Goal: Transaction & Acquisition: Purchase product/service

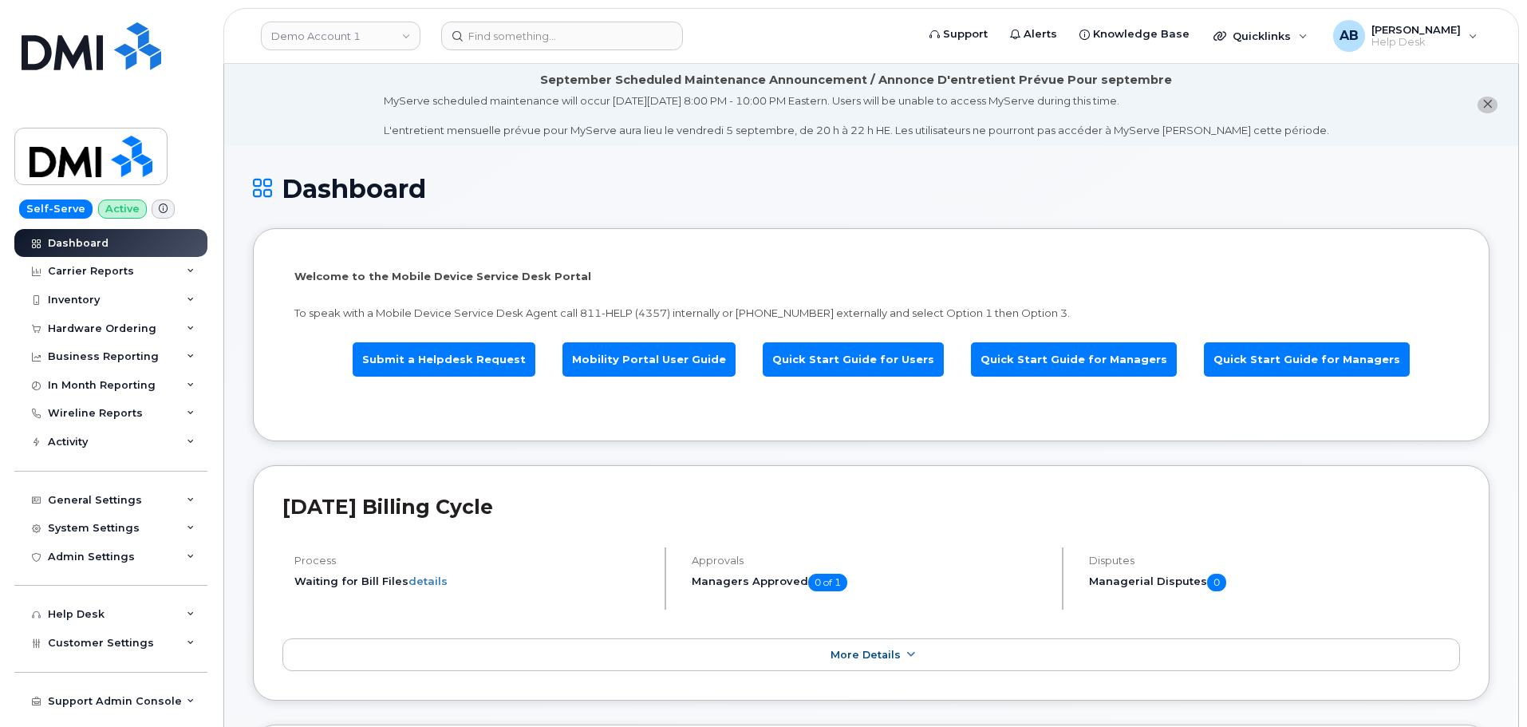
click at [422, 36] on div "Demo Account 1" at bounding box center [341, 36] width 176 height 32
click at [393, 38] on link "Demo Account 1" at bounding box center [341, 36] width 160 height 29
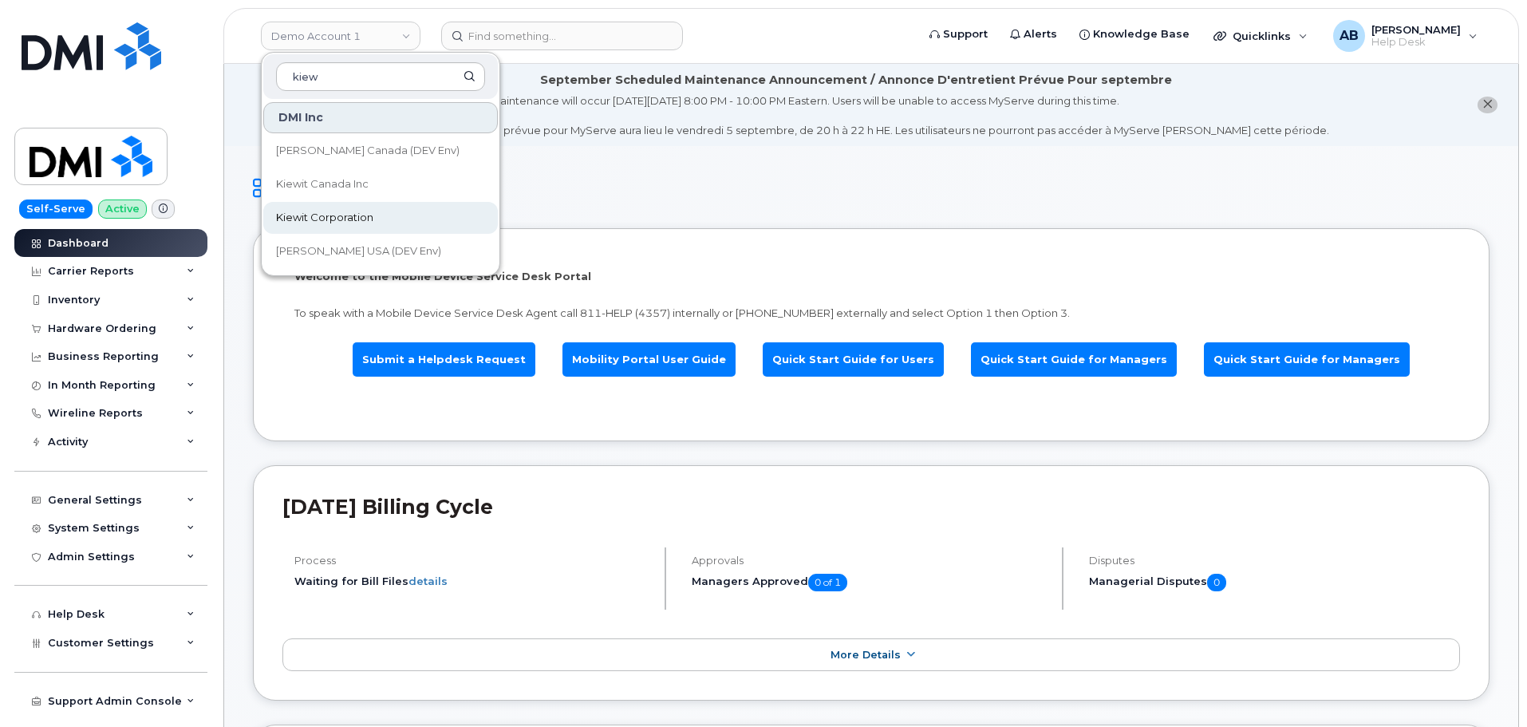
type input "kiew"
click at [357, 228] on link "Kiewit Corporation" at bounding box center [380, 218] width 235 height 32
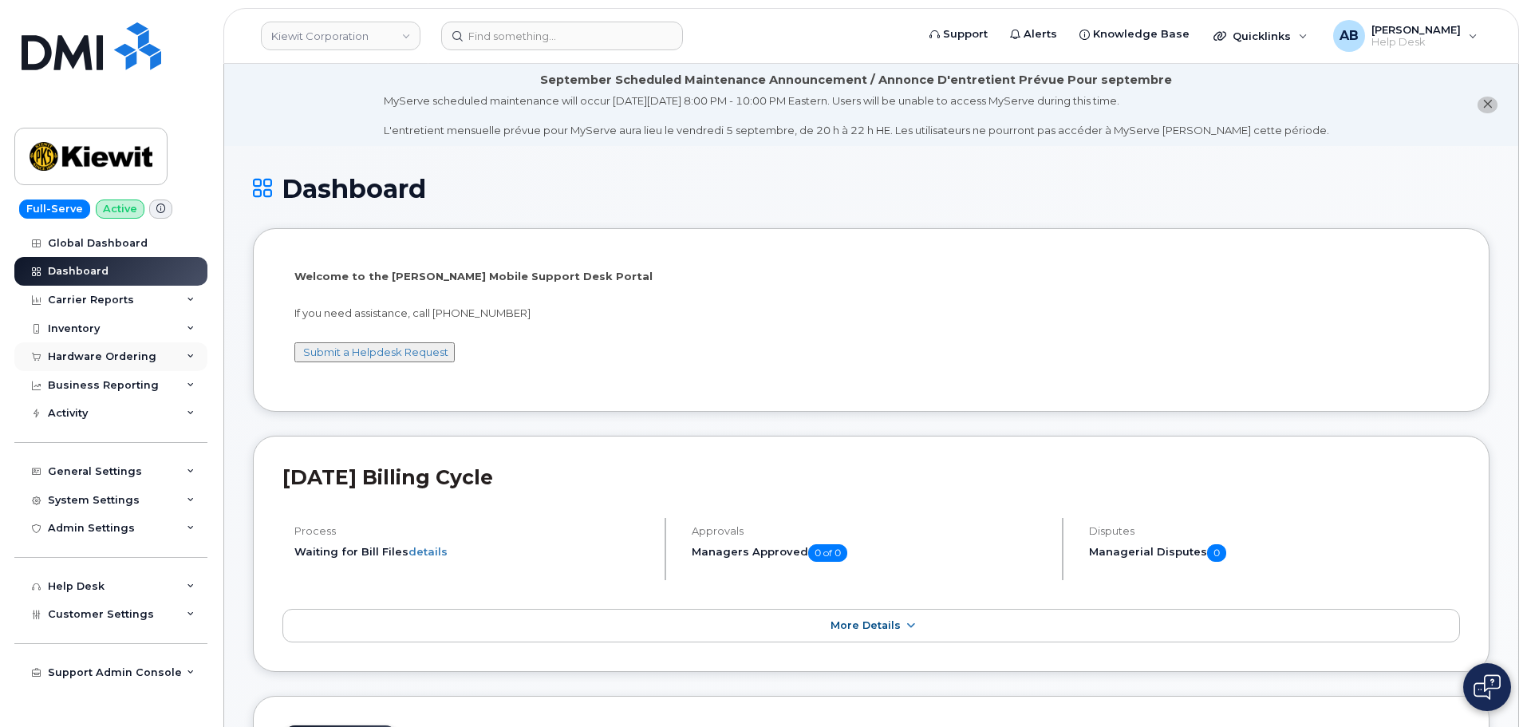
click at [131, 356] on div "Hardware Ordering" at bounding box center [102, 356] width 109 height 13
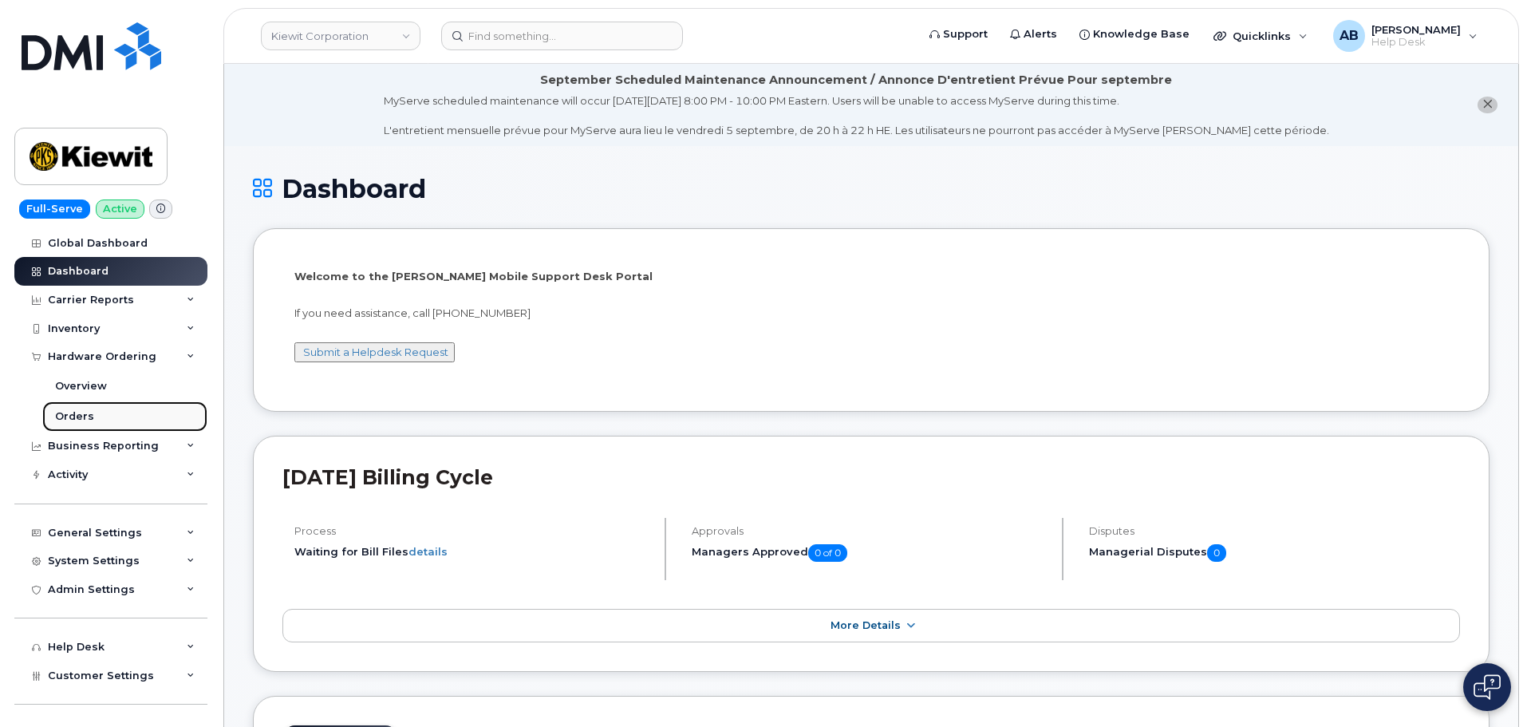
click at [97, 423] on link "Orders" at bounding box center [124, 416] width 165 height 30
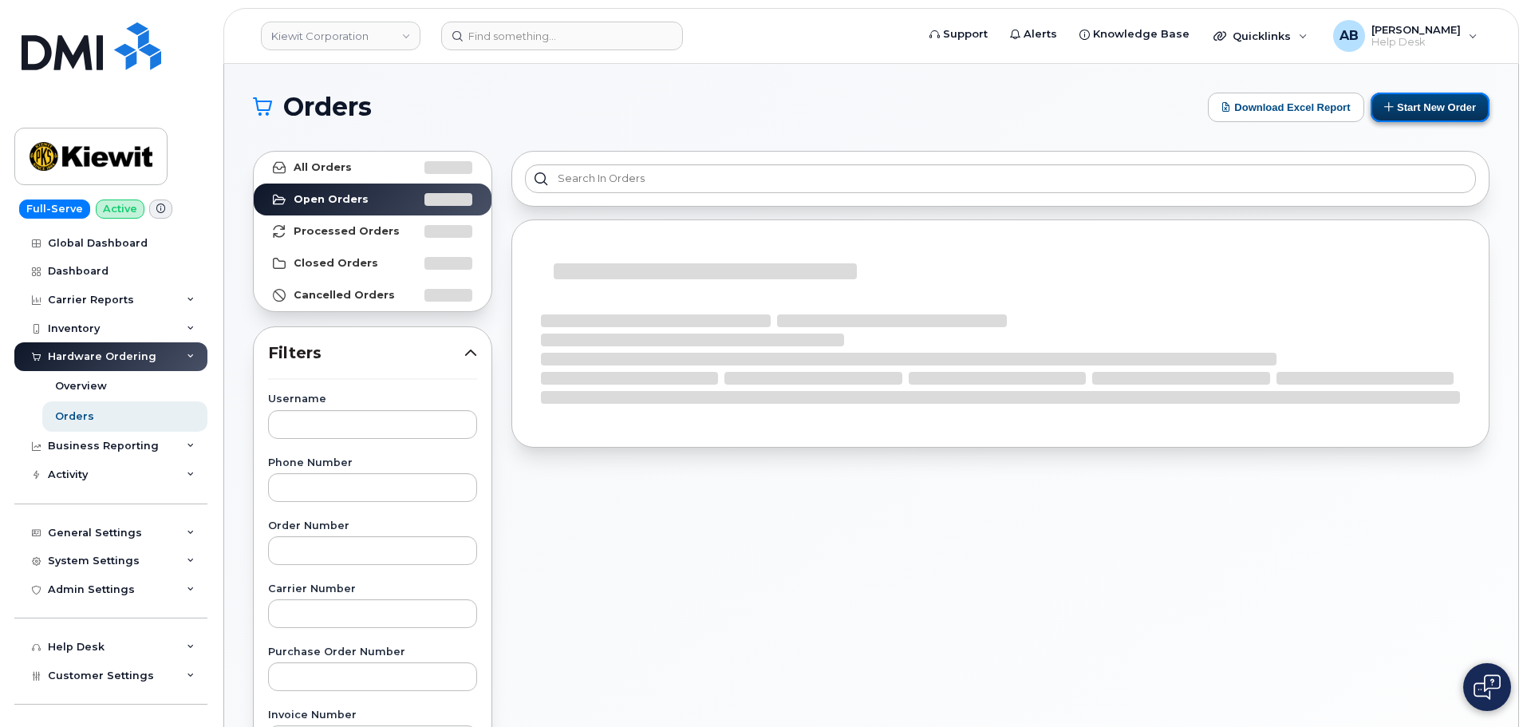
click at [1445, 113] on button "Start New Order" at bounding box center [1430, 108] width 119 height 30
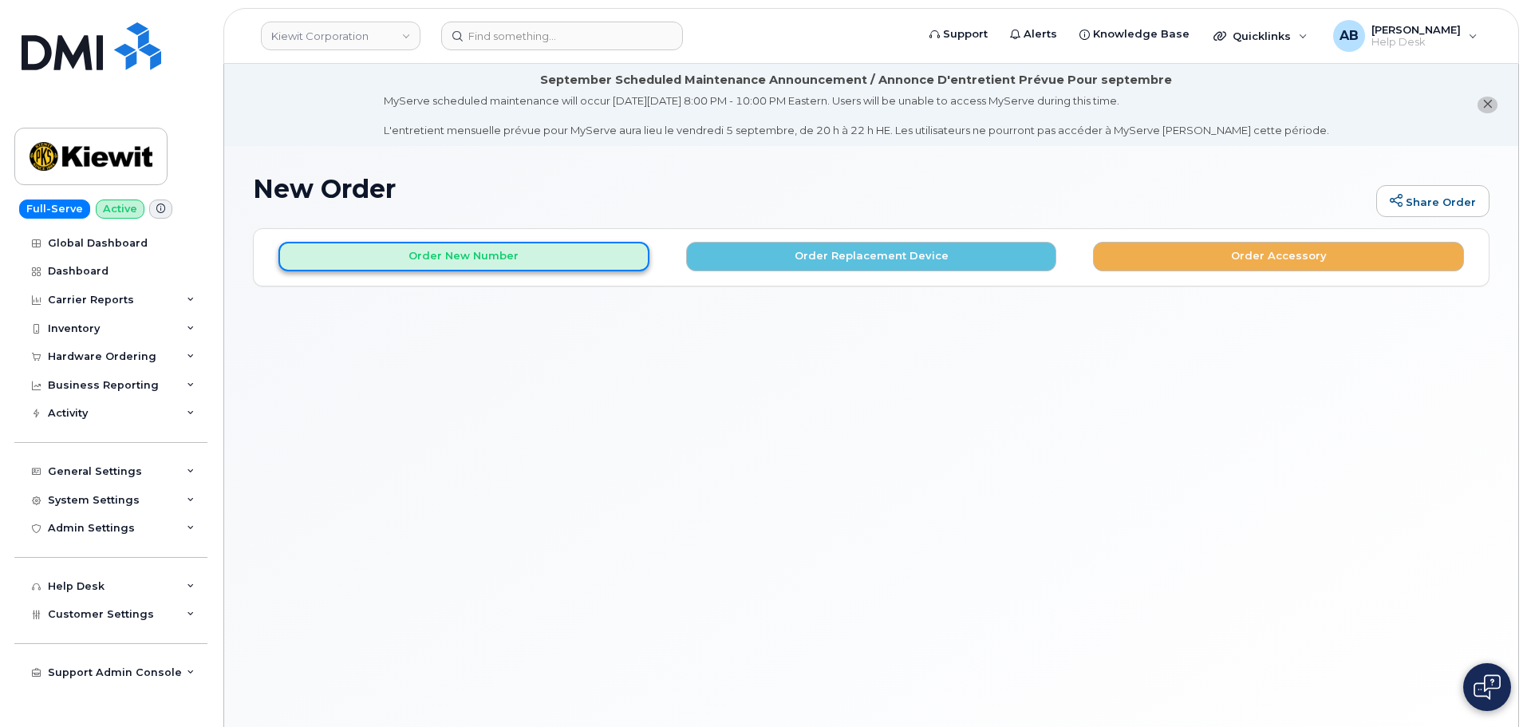
click at [419, 253] on button "Order New Number" at bounding box center [464, 257] width 371 height 30
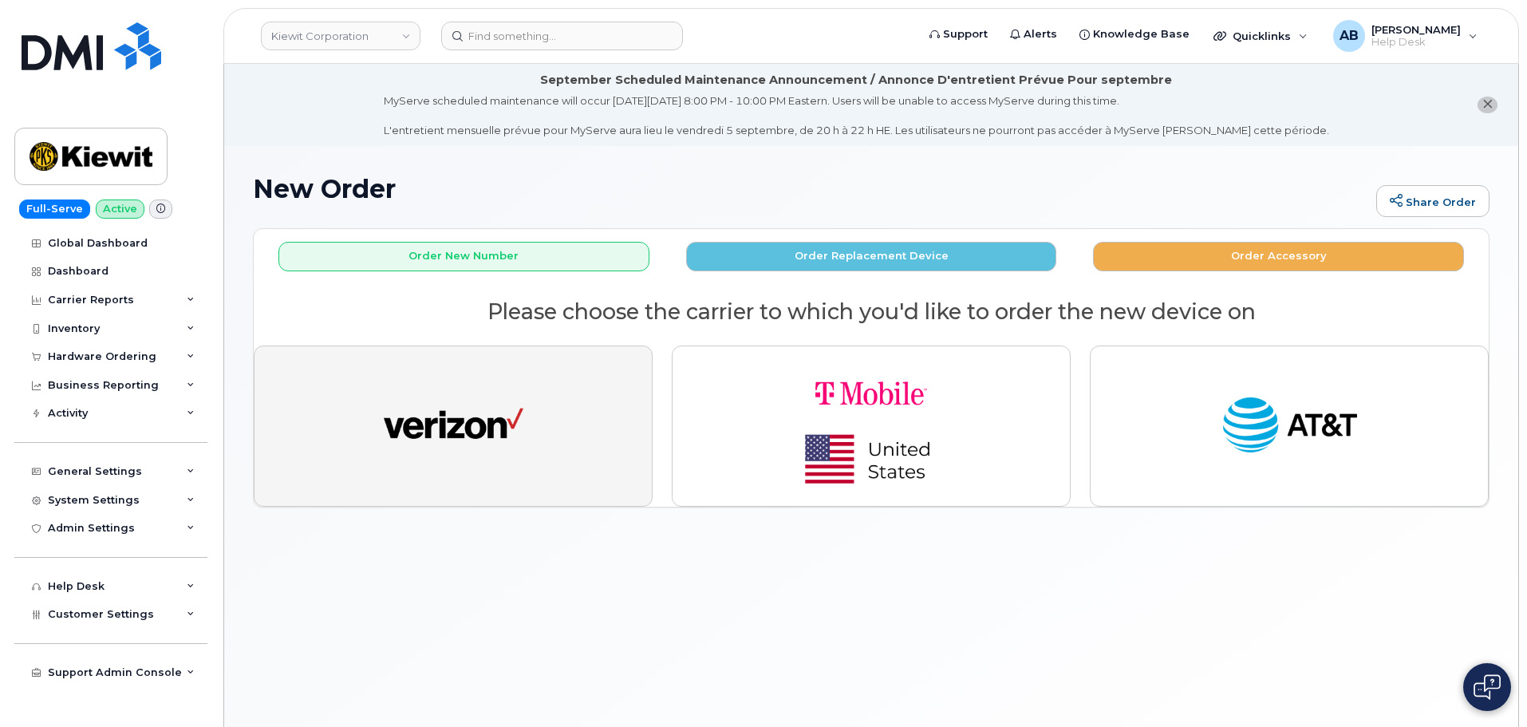
click at [481, 423] on img "button" at bounding box center [454, 426] width 140 height 72
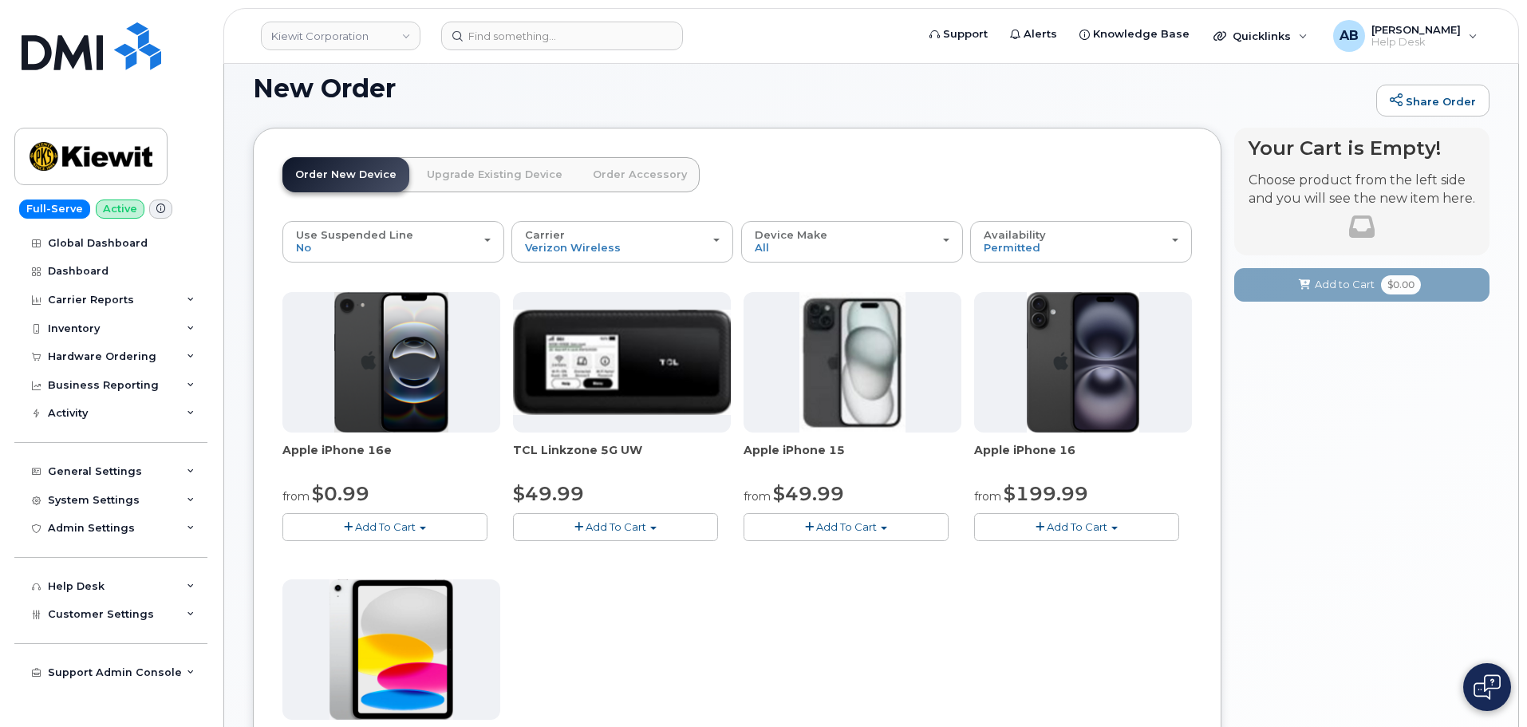
scroll to position [319, 0]
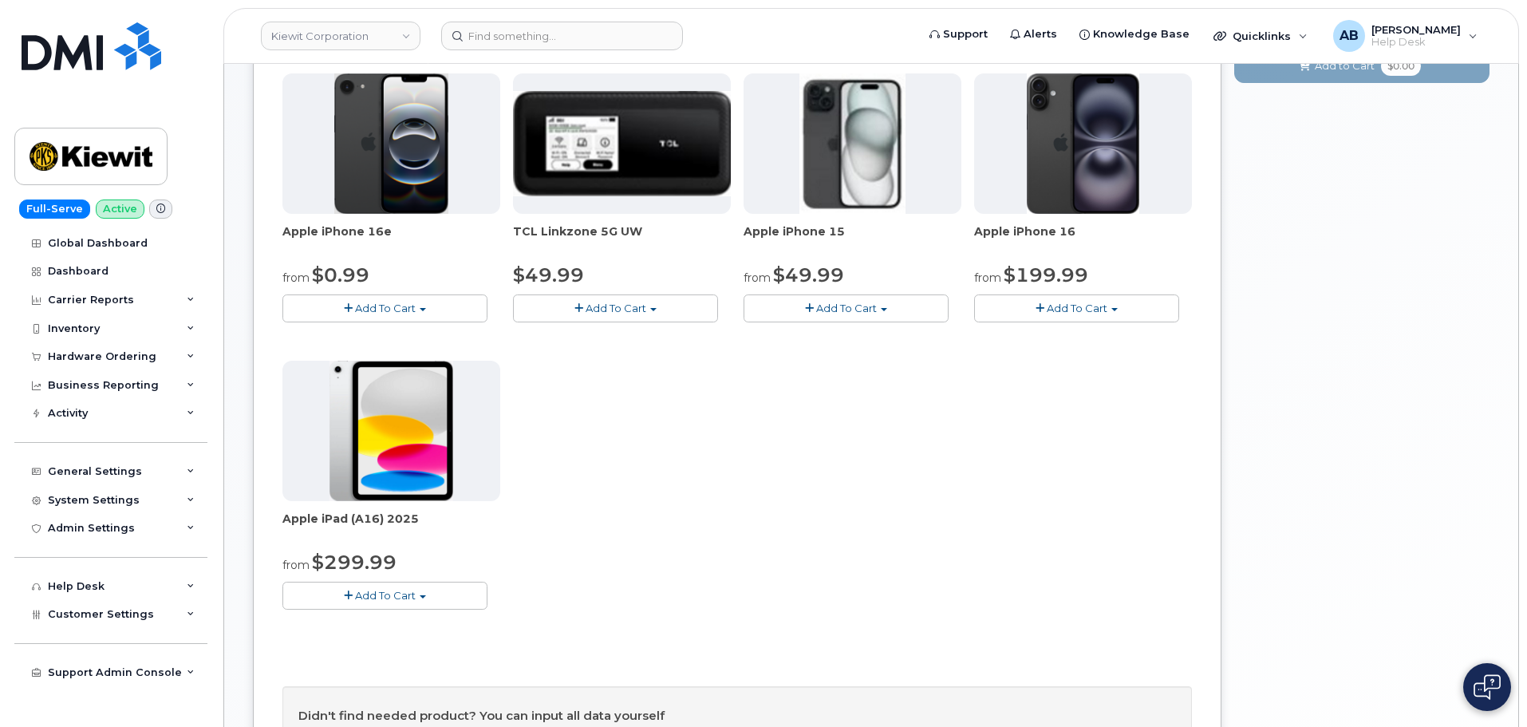
click at [395, 295] on button "Add To Cart" at bounding box center [384, 308] width 205 height 28
click at [417, 334] on link "$0.99 - 2 Year Activation (128GB)" at bounding box center [389, 338] width 206 height 20
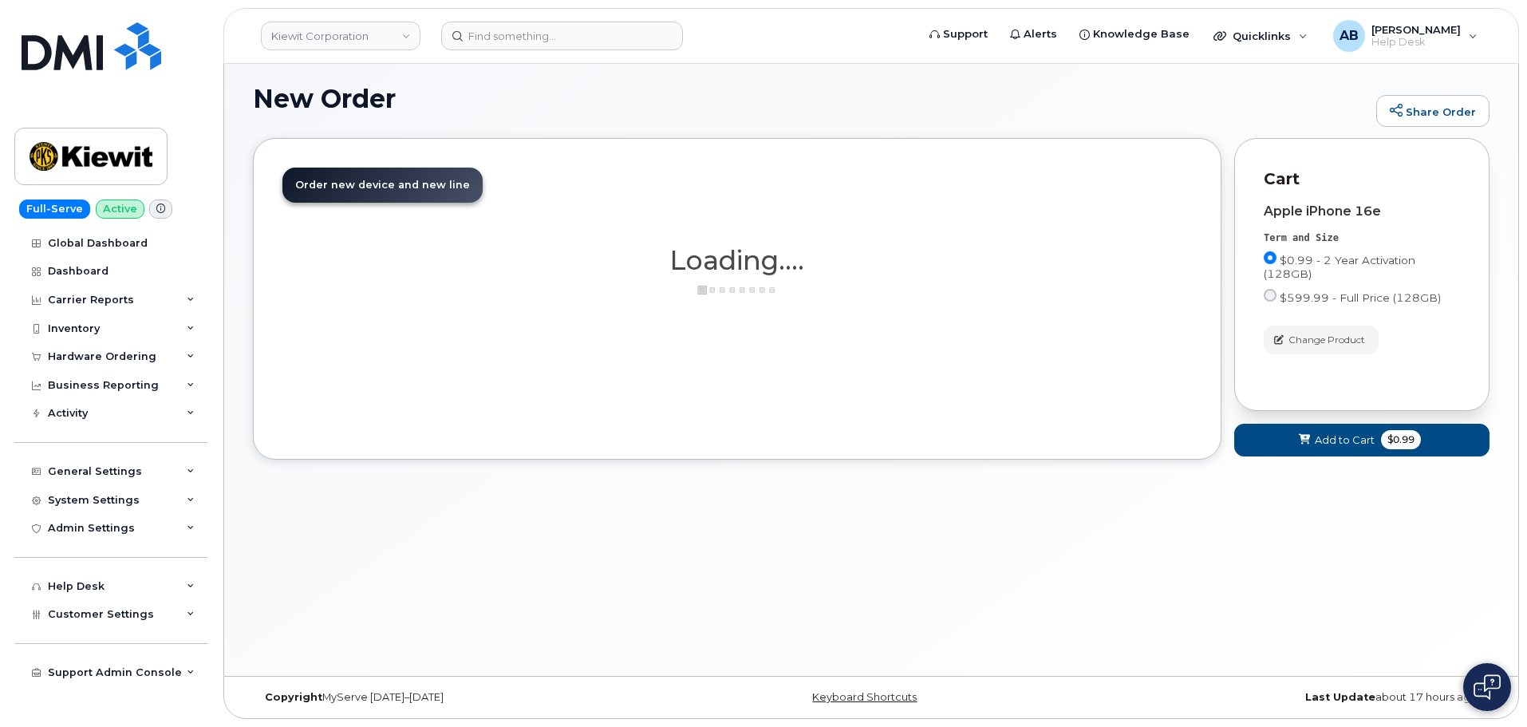
scroll to position [215, 0]
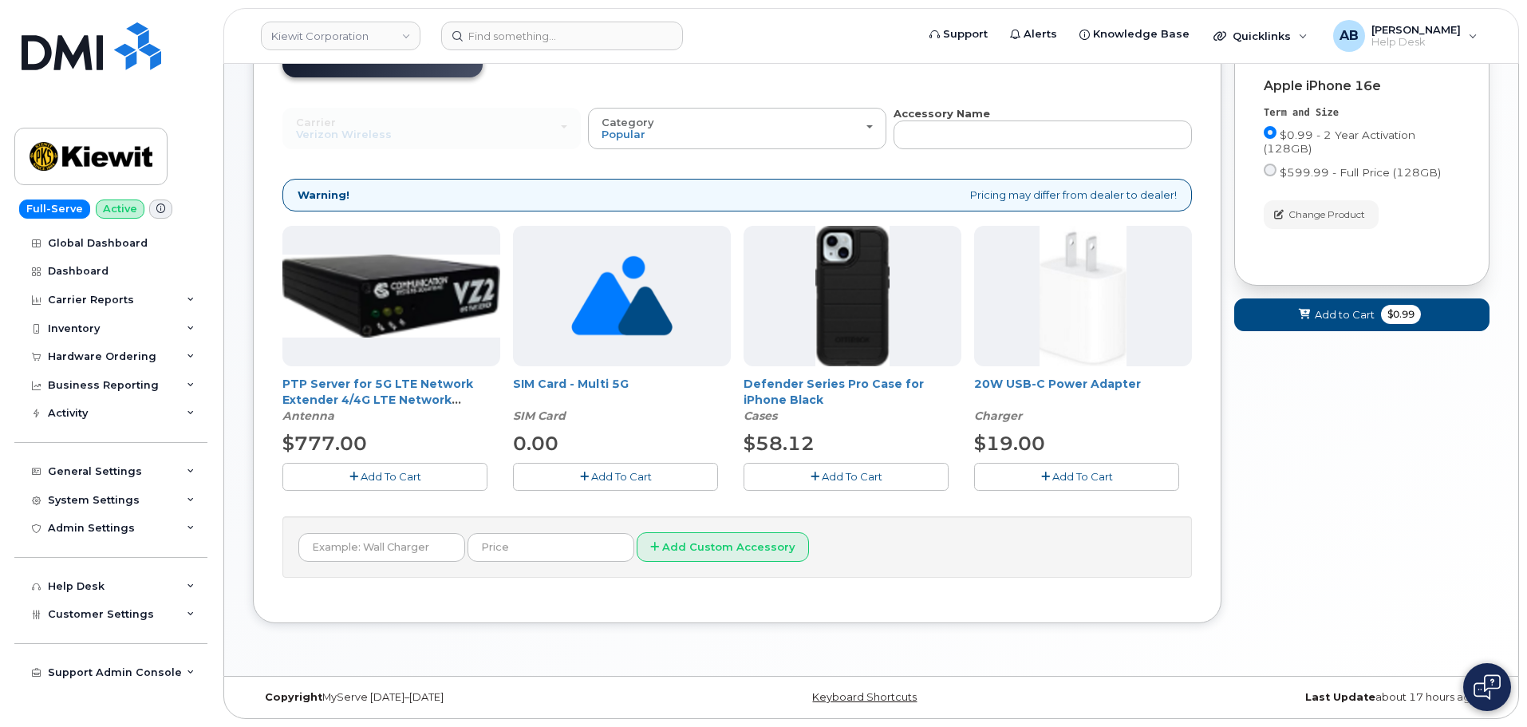
click at [872, 480] on span "Add To Cart" at bounding box center [852, 476] width 61 height 13
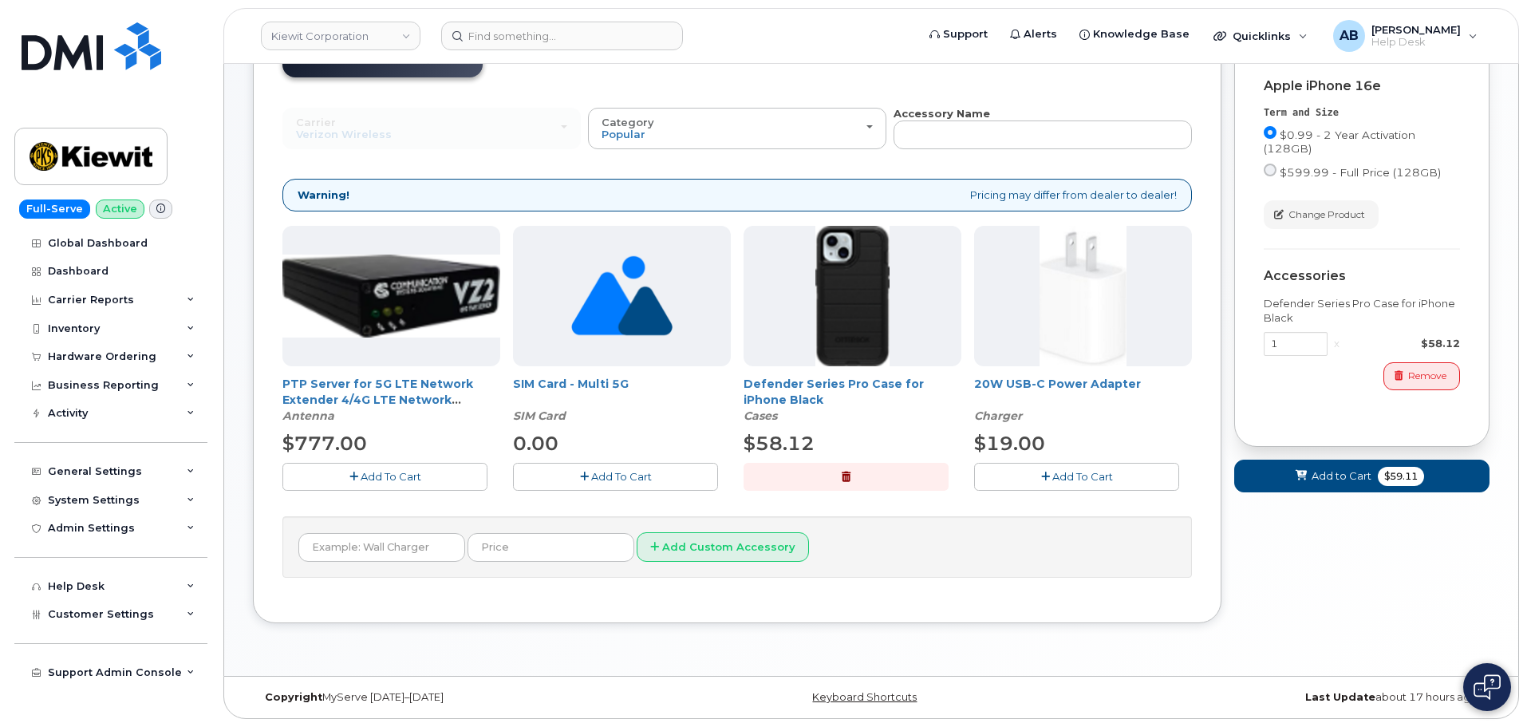
click at [1038, 475] on button "Add To Cart" at bounding box center [1076, 477] width 205 height 28
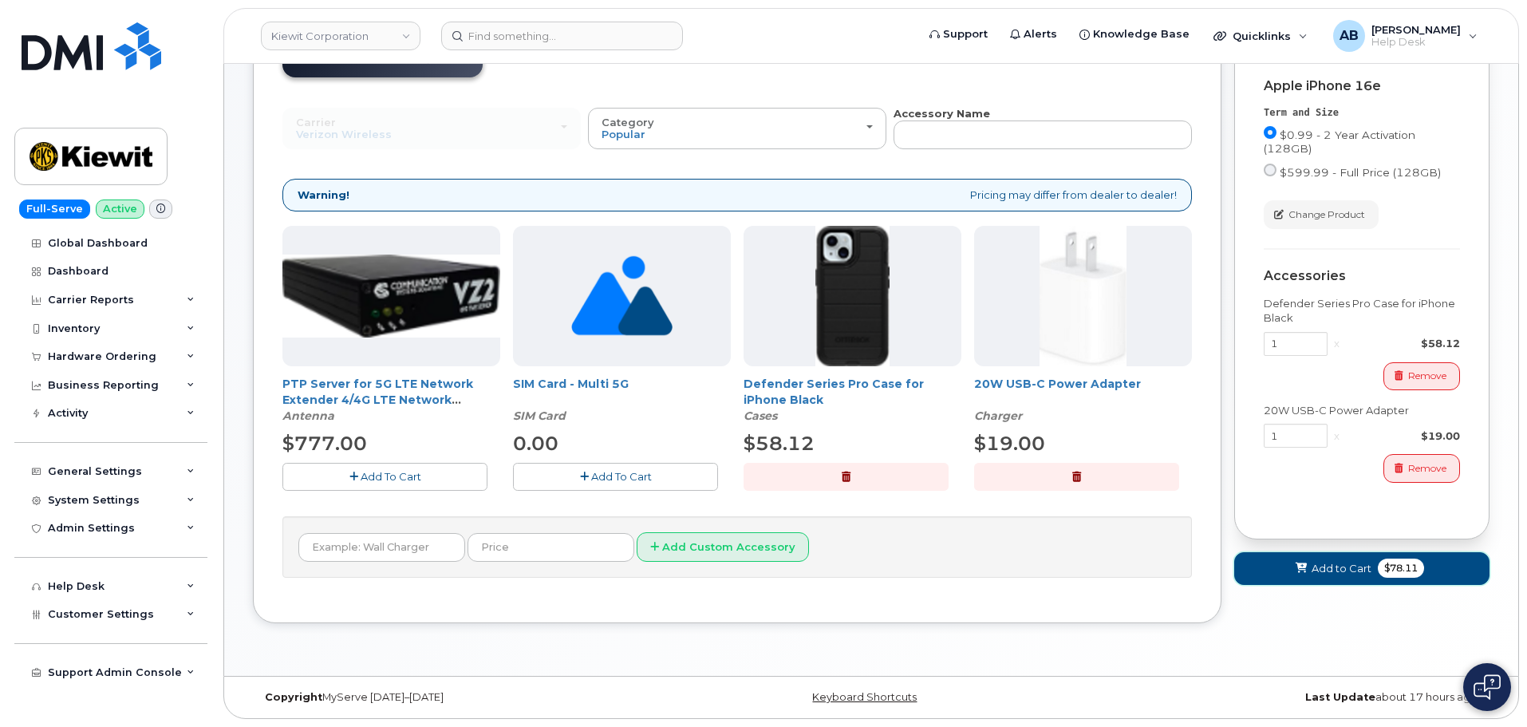
click at [1327, 574] on span "Add to Cart" at bounding box center [1342, 568] width 60 height 15
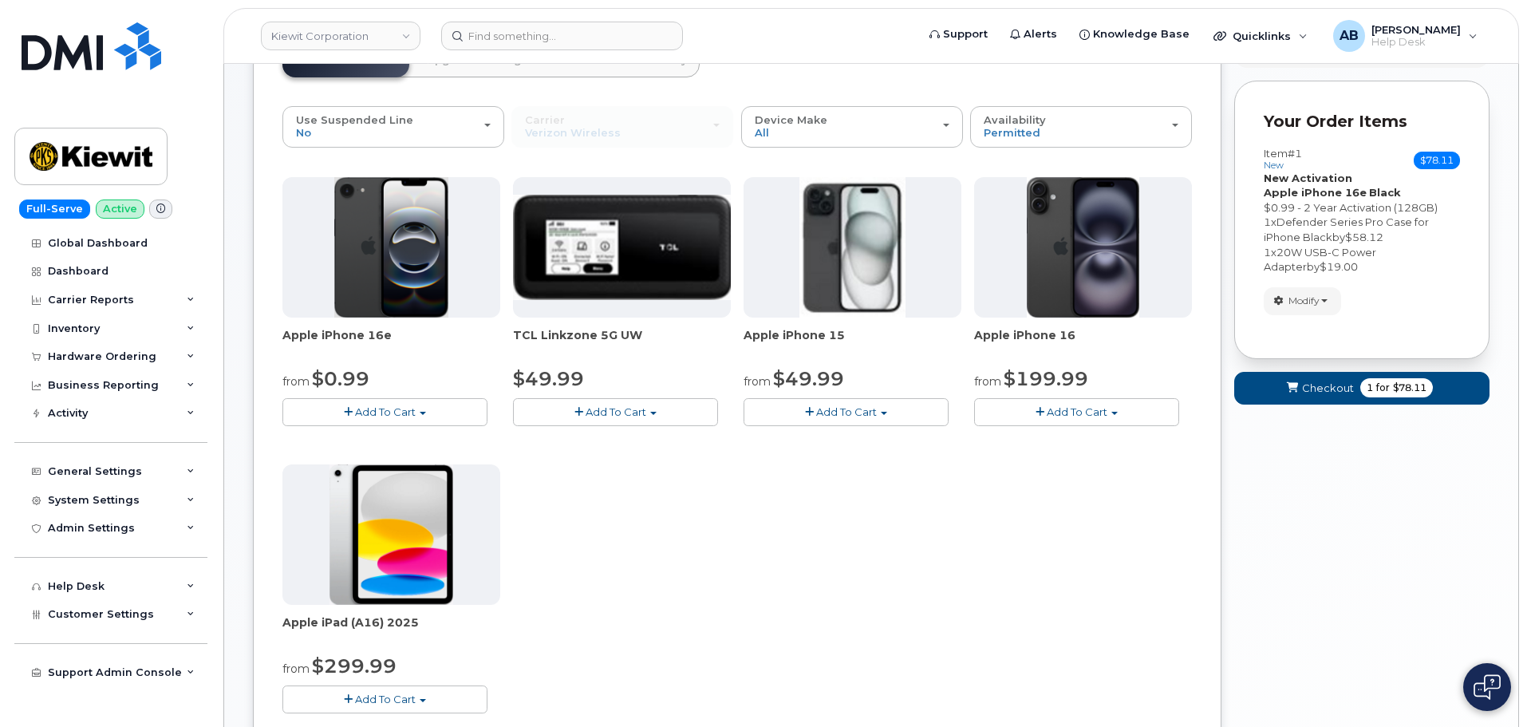
click at [405, 420] on button "Add To Cart" at bounding box center [384, 412] width 205 height 28
click at [389, 440] on link "$0.99 - 2 Year Activation (128GB)" at bounding box center [389, 442] width 206 height 20
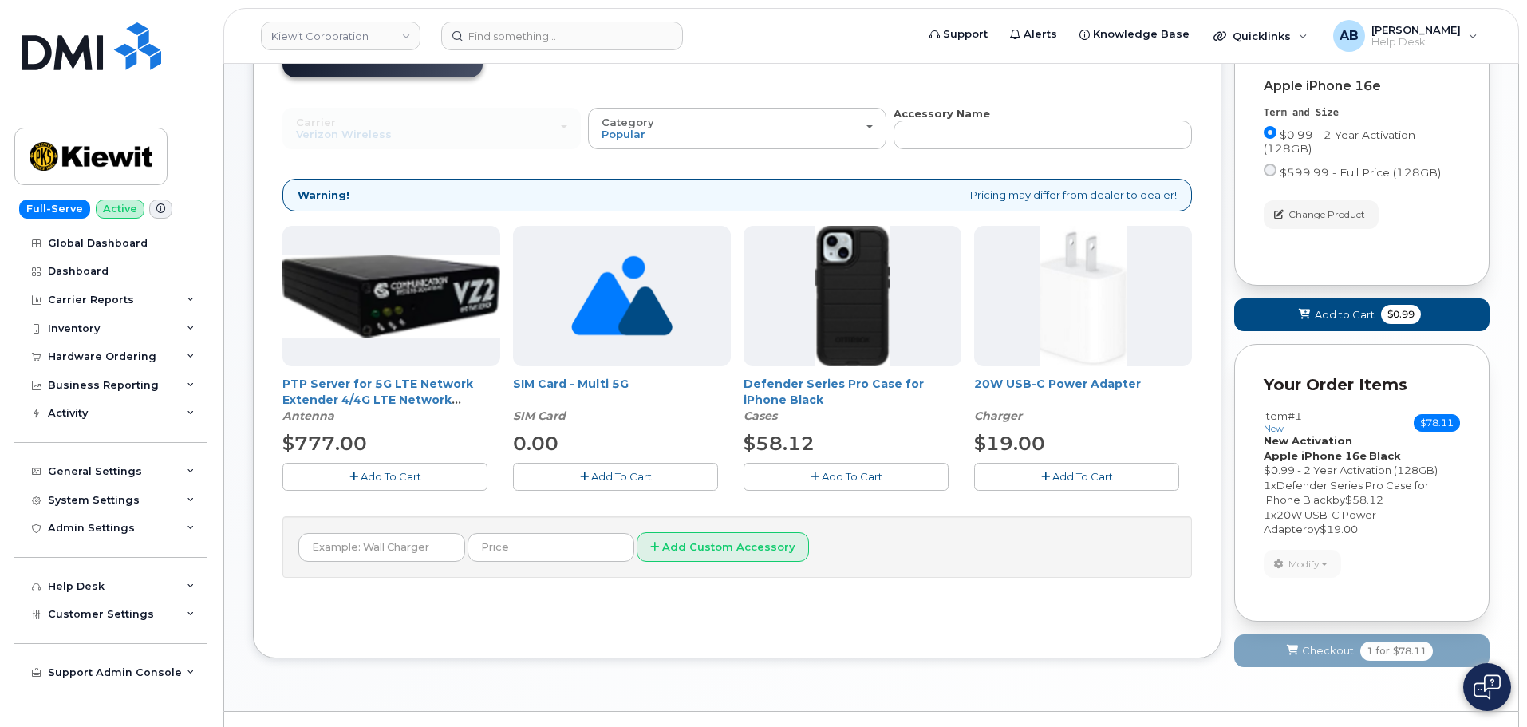
click at [843, 478] on span "Add To Cart" at bounding box center [852, 476] width 61 height 13
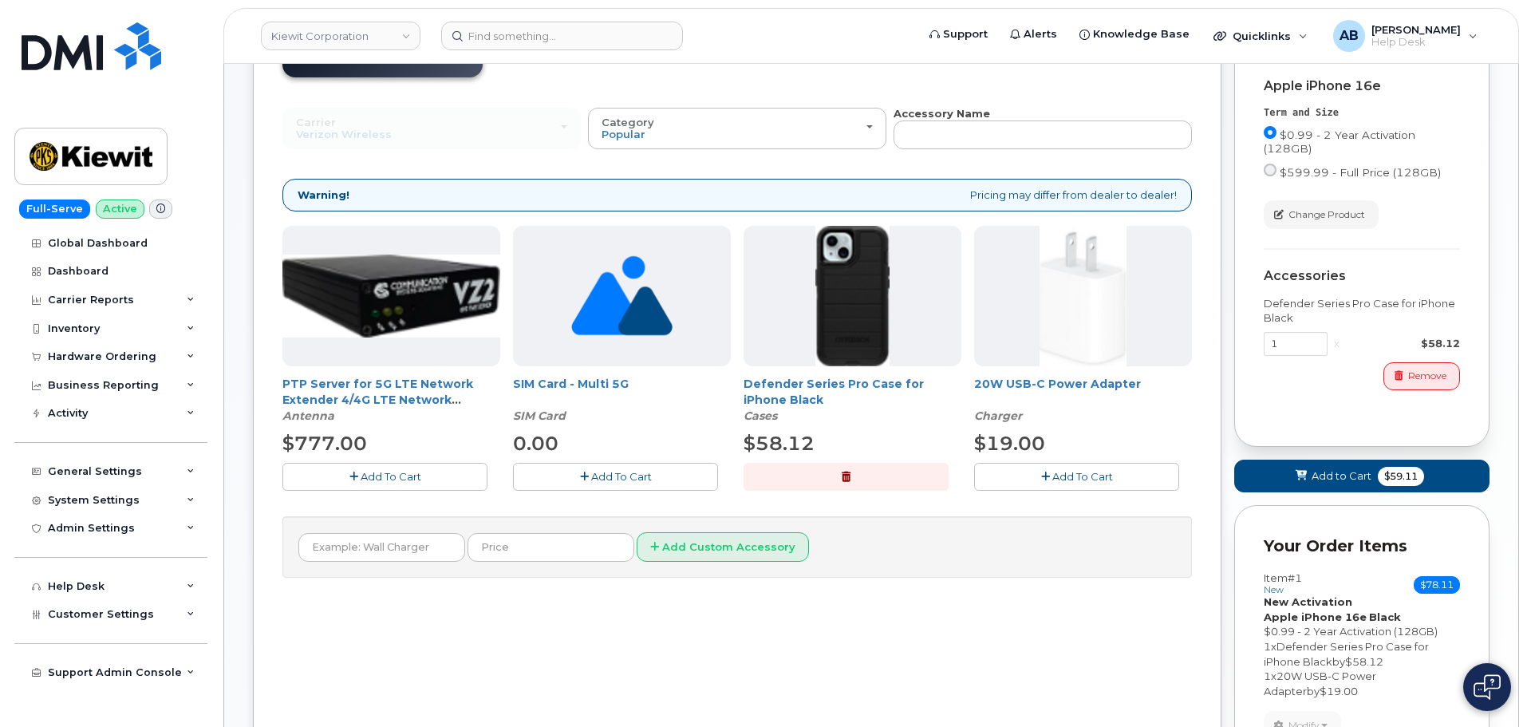
click at [1057, 481] on span "Add To Cart" at bounding box center [1083, 476] width 61 height 13
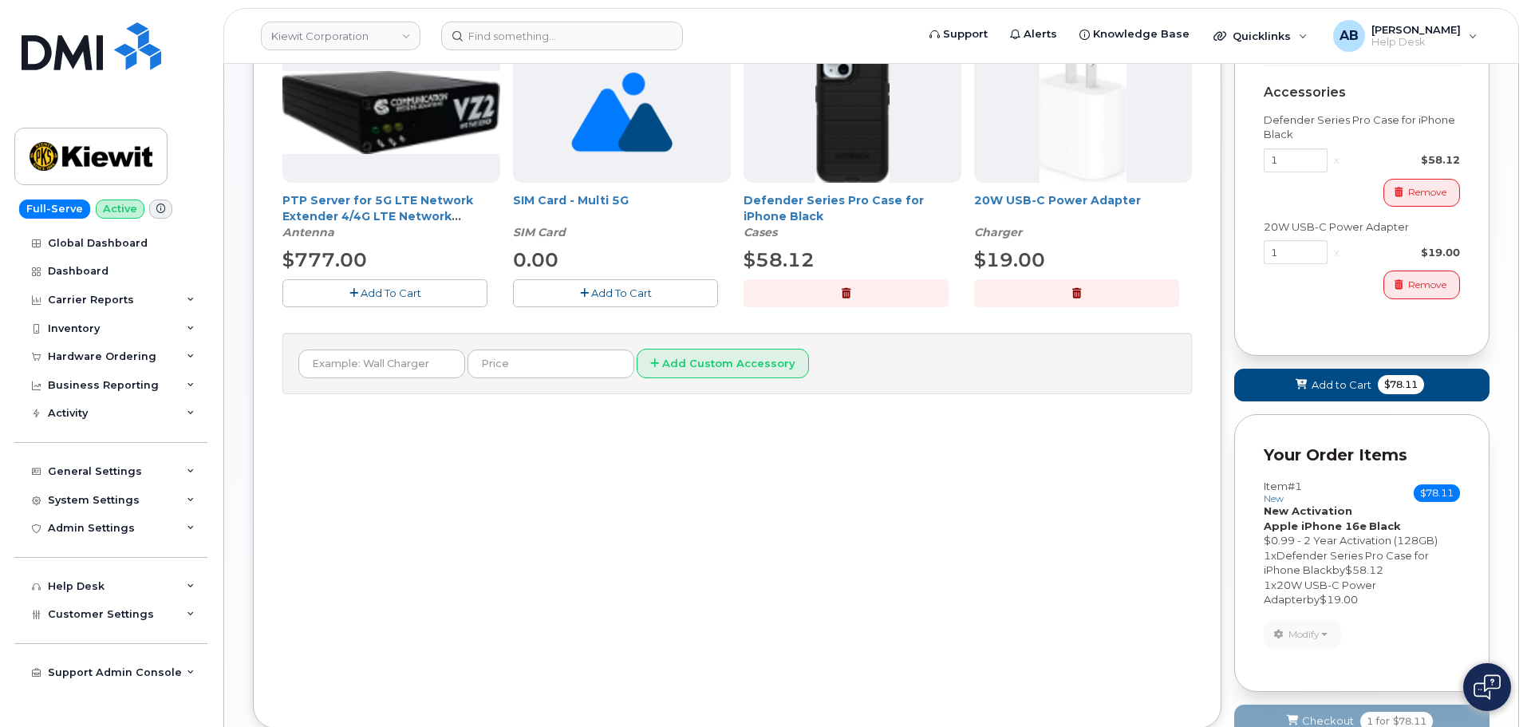
scroll to position [504, 0]
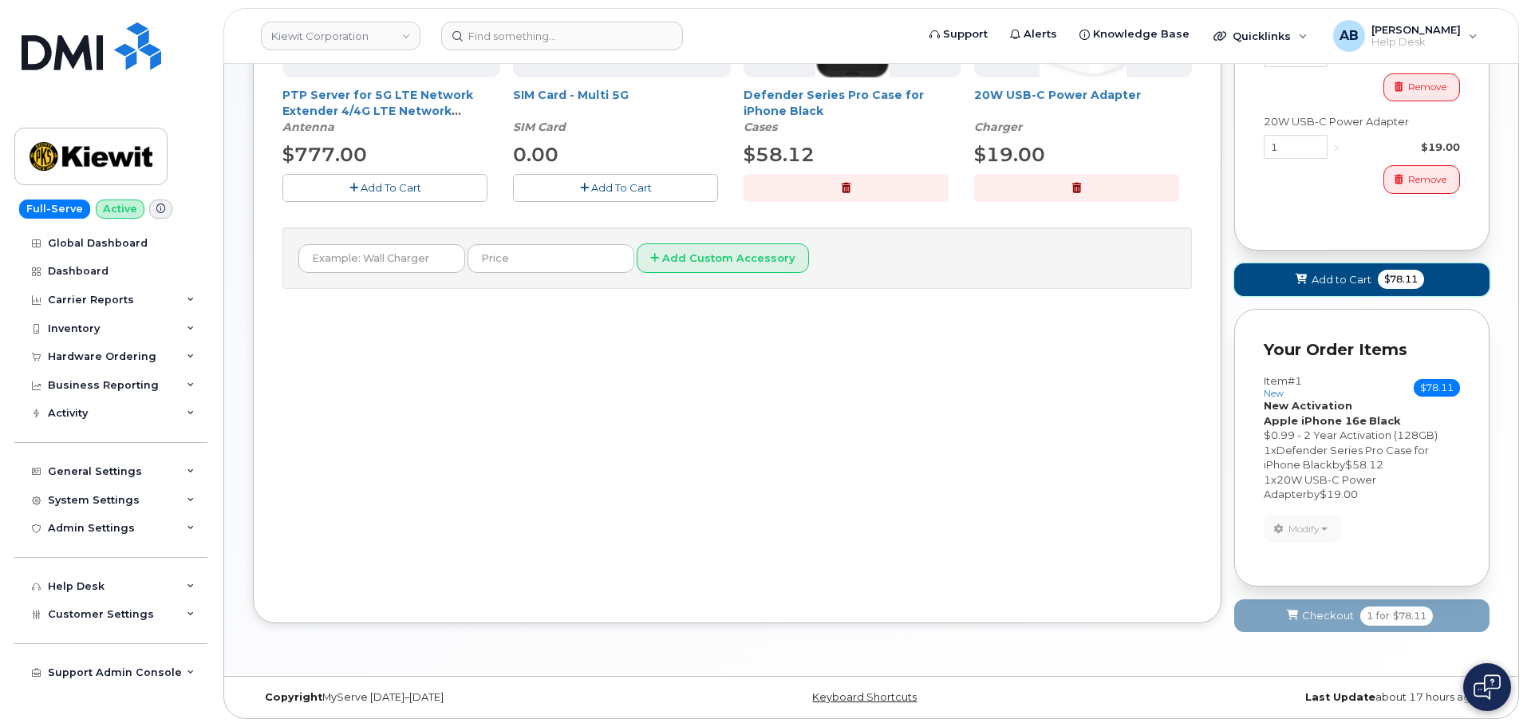
click at [1305, 273] on span at bounding box center [1301, 279] width 15 height 15
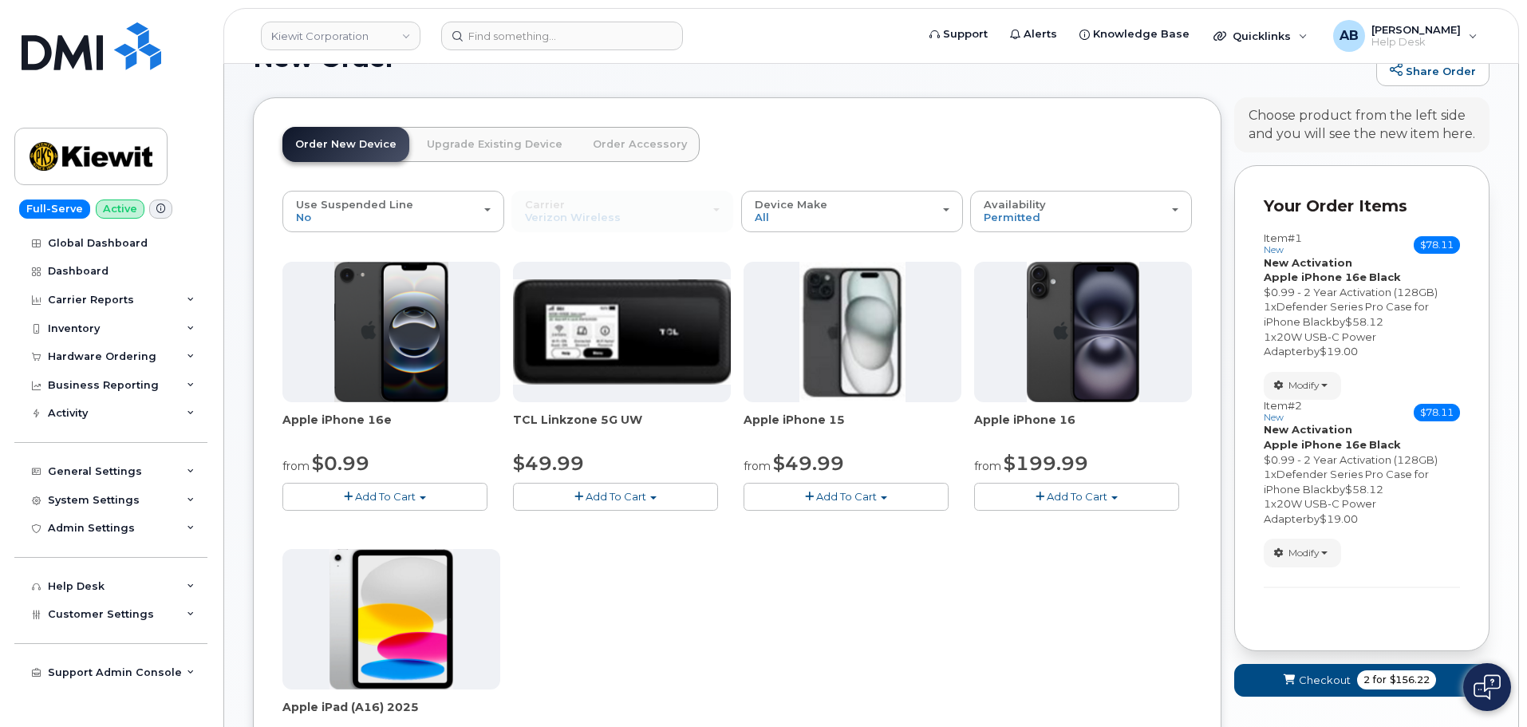
scroll to position [129, 0]
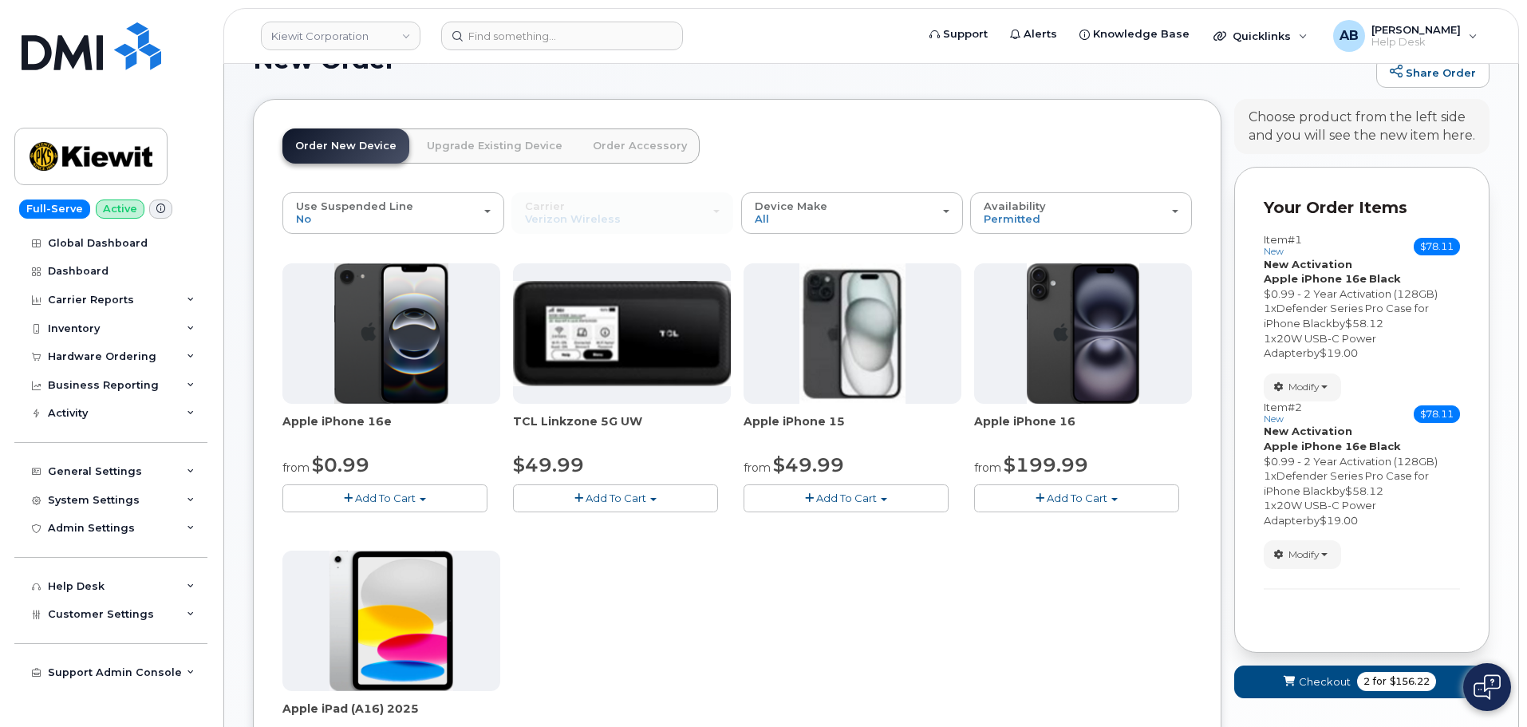
click at [360, 496] on span "Add To Cart" at bounding box center [385, 498] width 61 height 13
click at [393, 525] on link "$0.99 - 2 Year Activation (128GB)" at bounding box center [389, 528] width 206 height 20
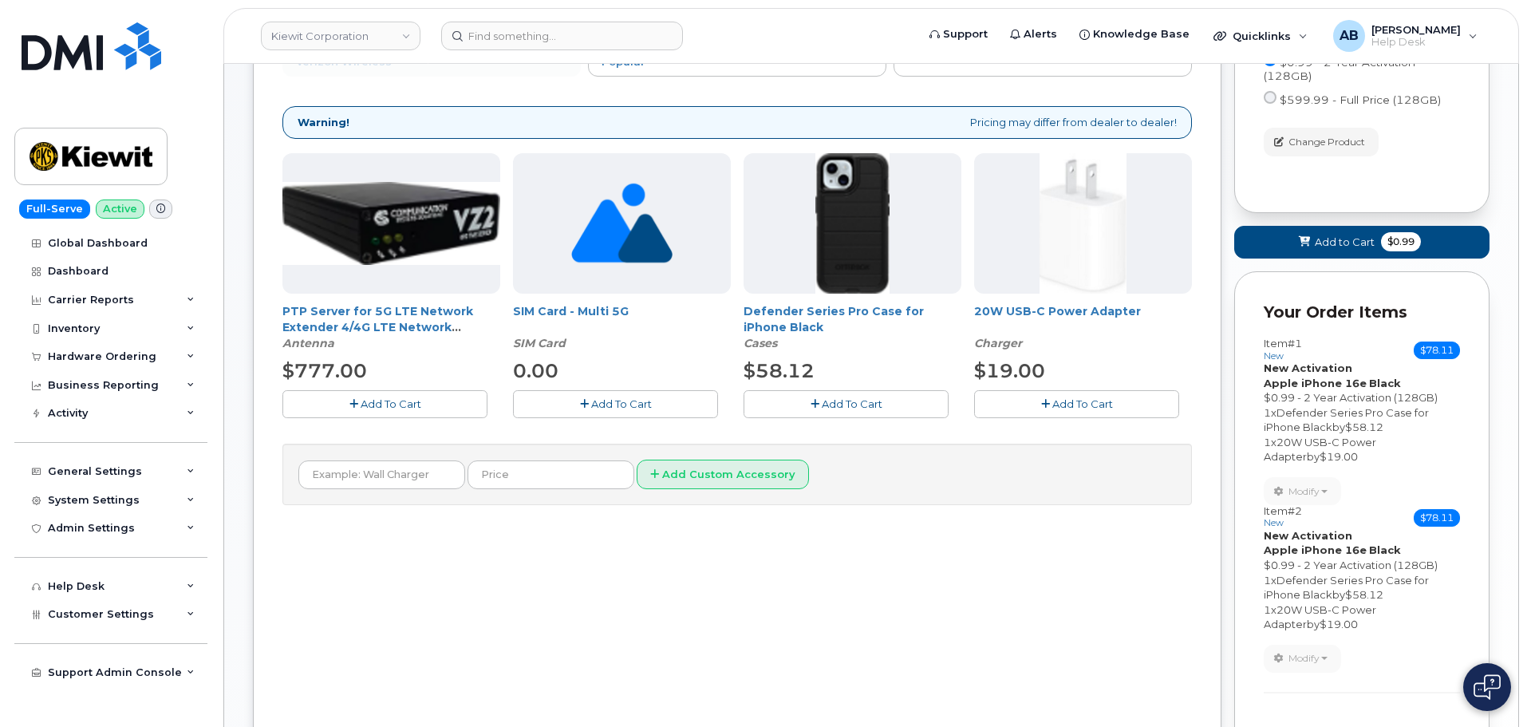
scroll to position [289, 0]
click at [848, 381] on div "$58.12" at bounding box center [853, 370] width 218 height 27
click at [850, 401] on span "Add To Cart" at bounding box center [852, 403] width 61 height 13
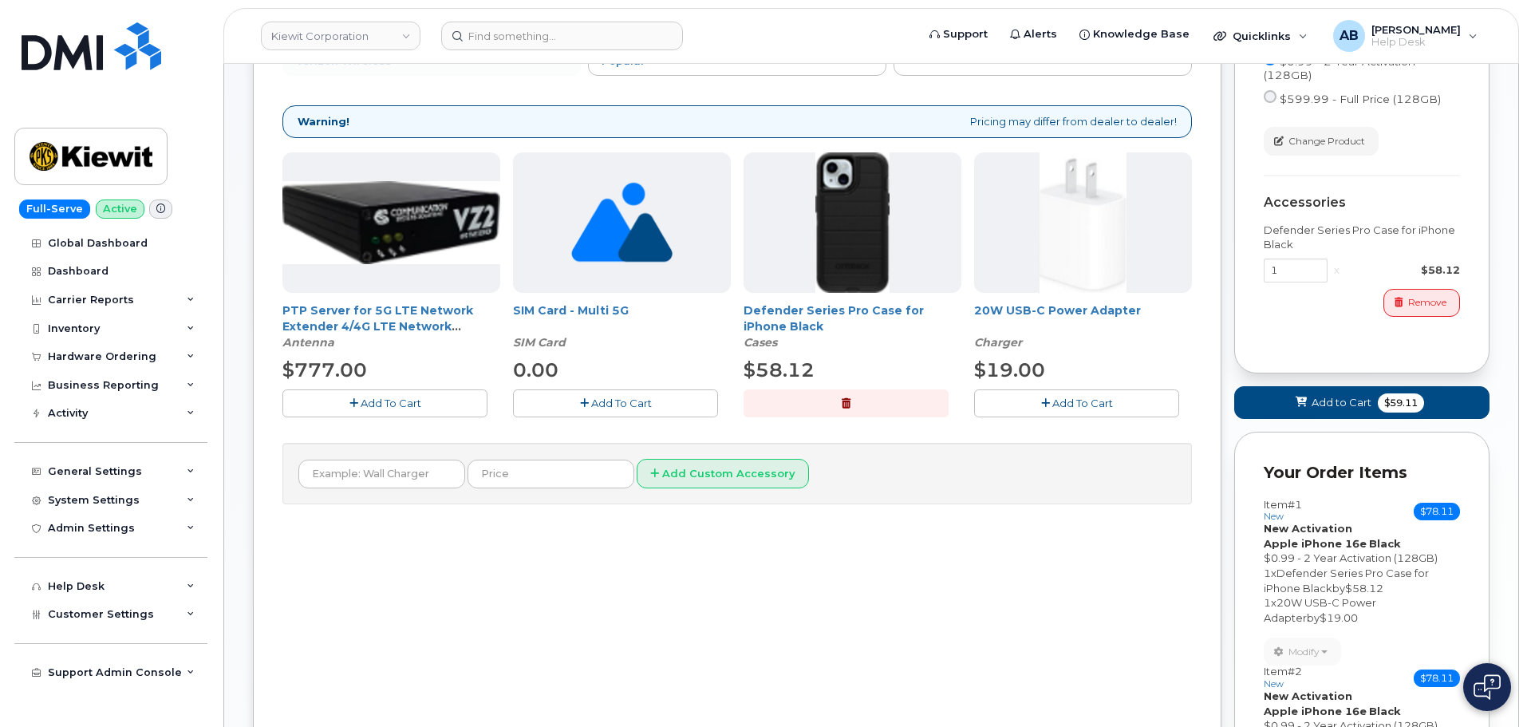
click at [1026, 401] on button "Add To Cart" at bounding box center [1076, 403] width 205 height 28
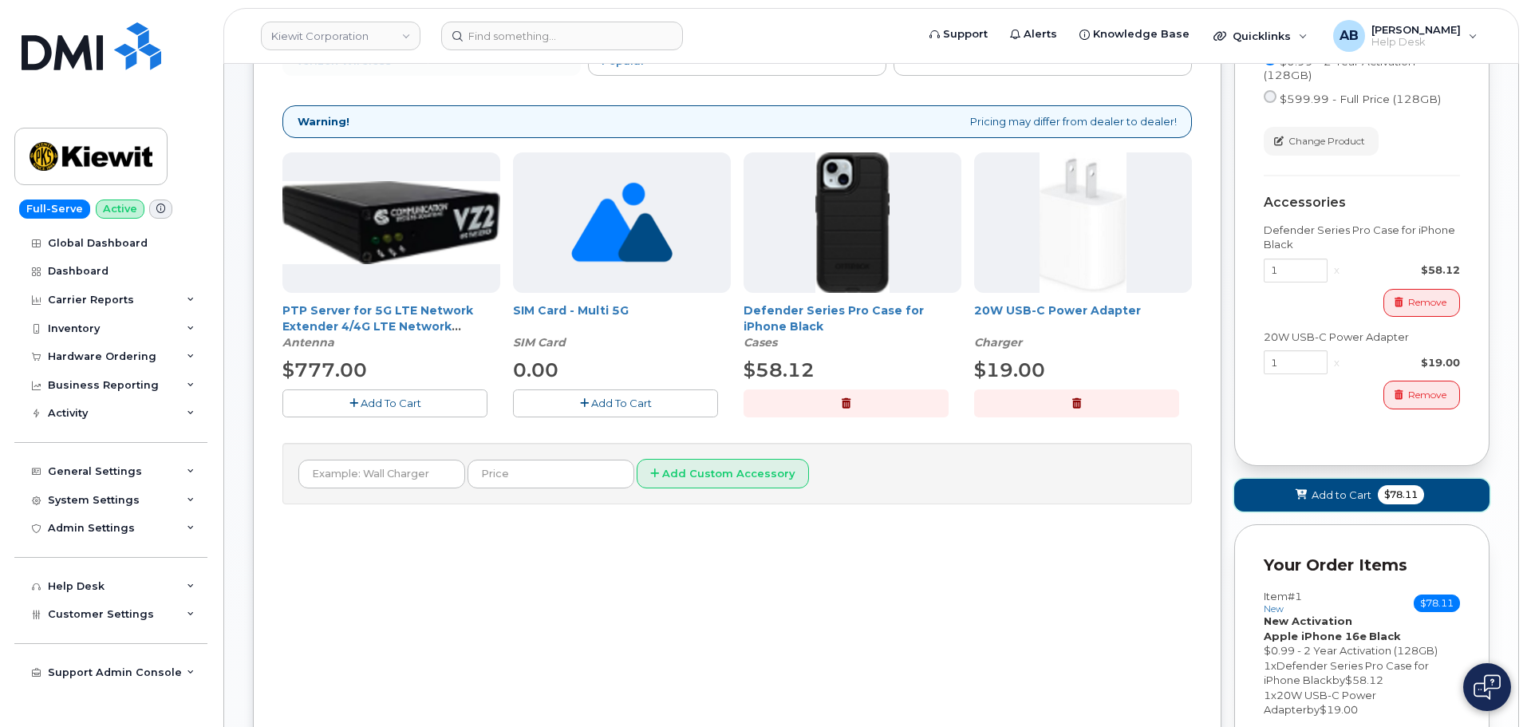
click at [1359, 496] on span "Add to Cart" at bounding box center [1342, 495] width 60 height 15
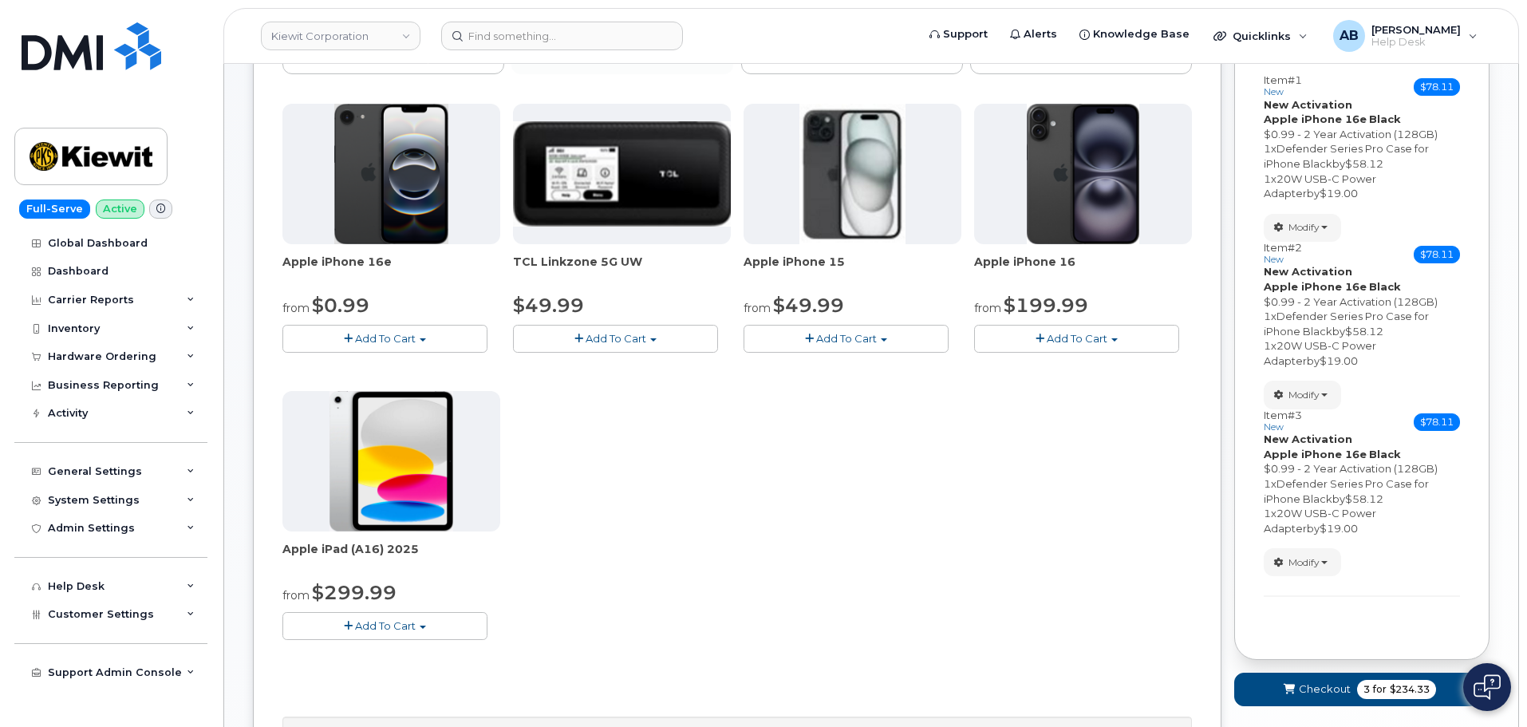
click at [384, 336] on span "Add To Cart" at bounding box center [385, 338] width 61 height 13
click at [393, 367] on link "$0.99 - 2 Year Activation (128GB)" at bounding box center [389, 368] width 206 height 20
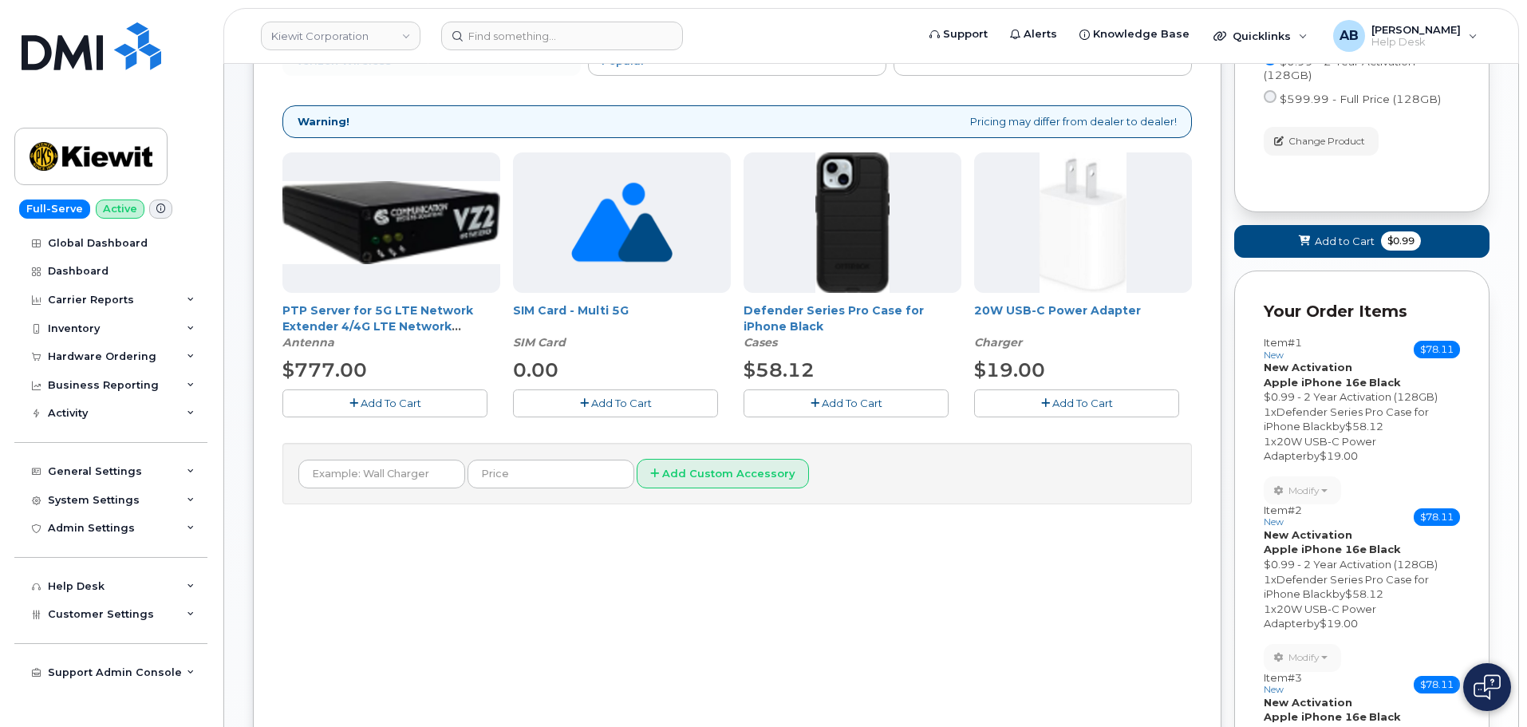
drag, startPoint x: 855, startPoint y: 401, endPoint x: 853, endPoint y: 391, distance: 10.6
click at [853, 392] on button "Add To Cart" at bounding box center [846, 403] width 205 height 28
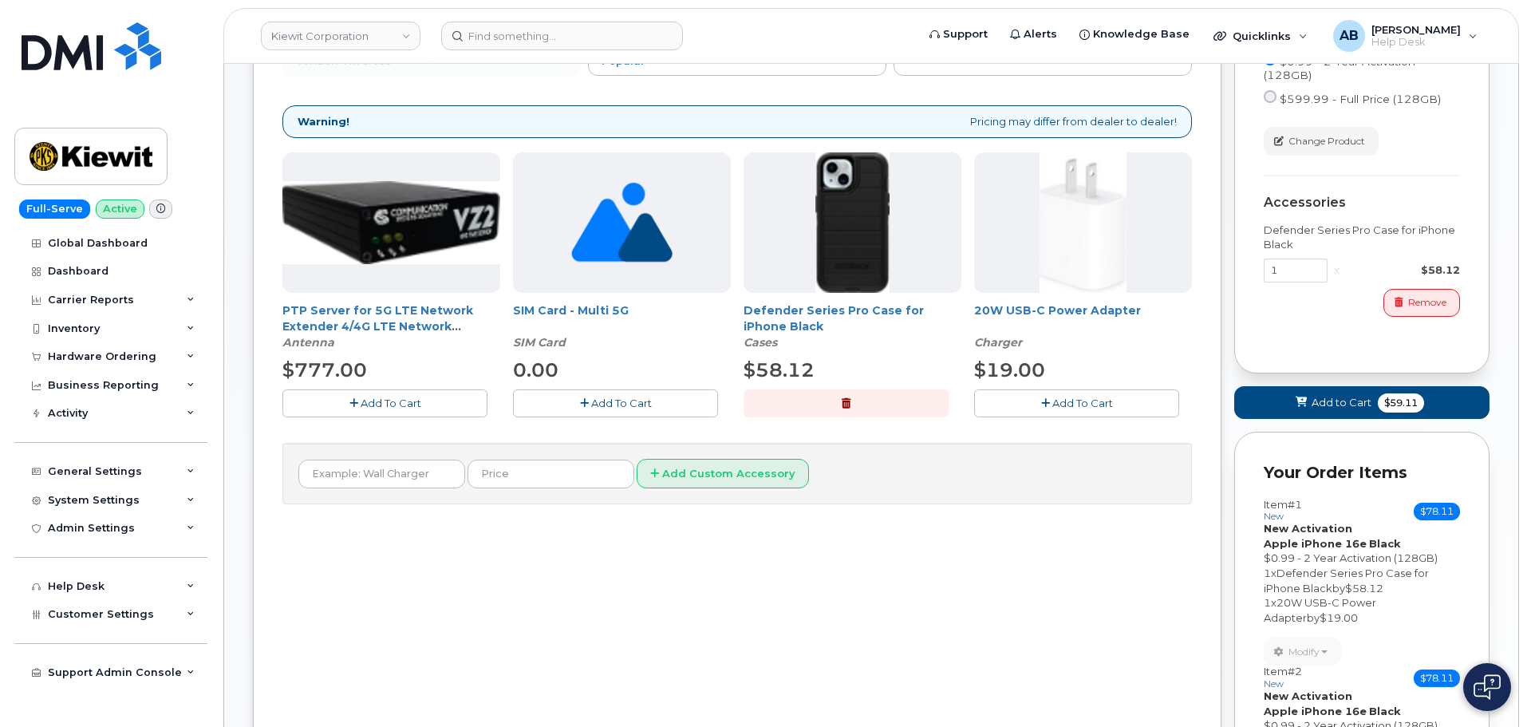
click at [1037, 401] on button "Add To Cart" at bounding box center [1076, 403] width 205 height 28
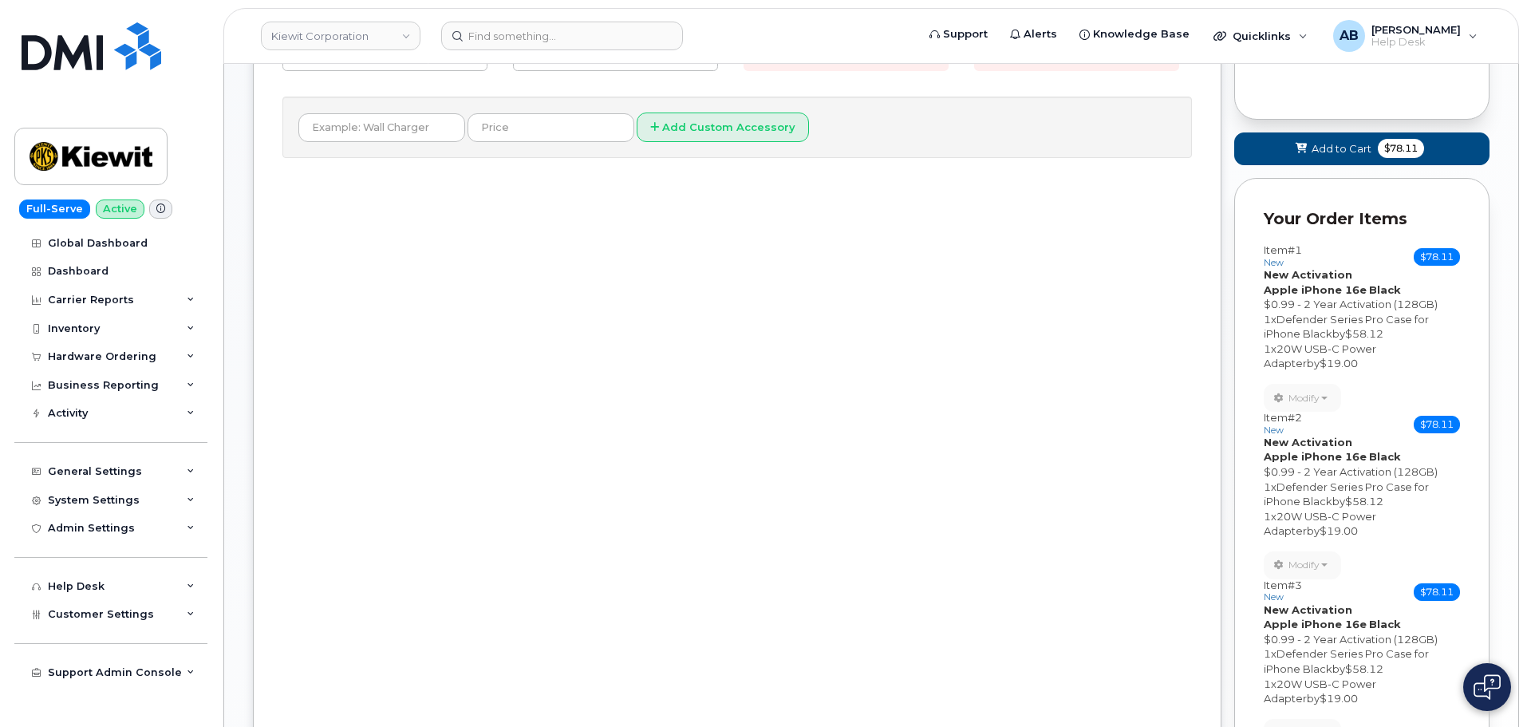
scroll to position [448, 0]
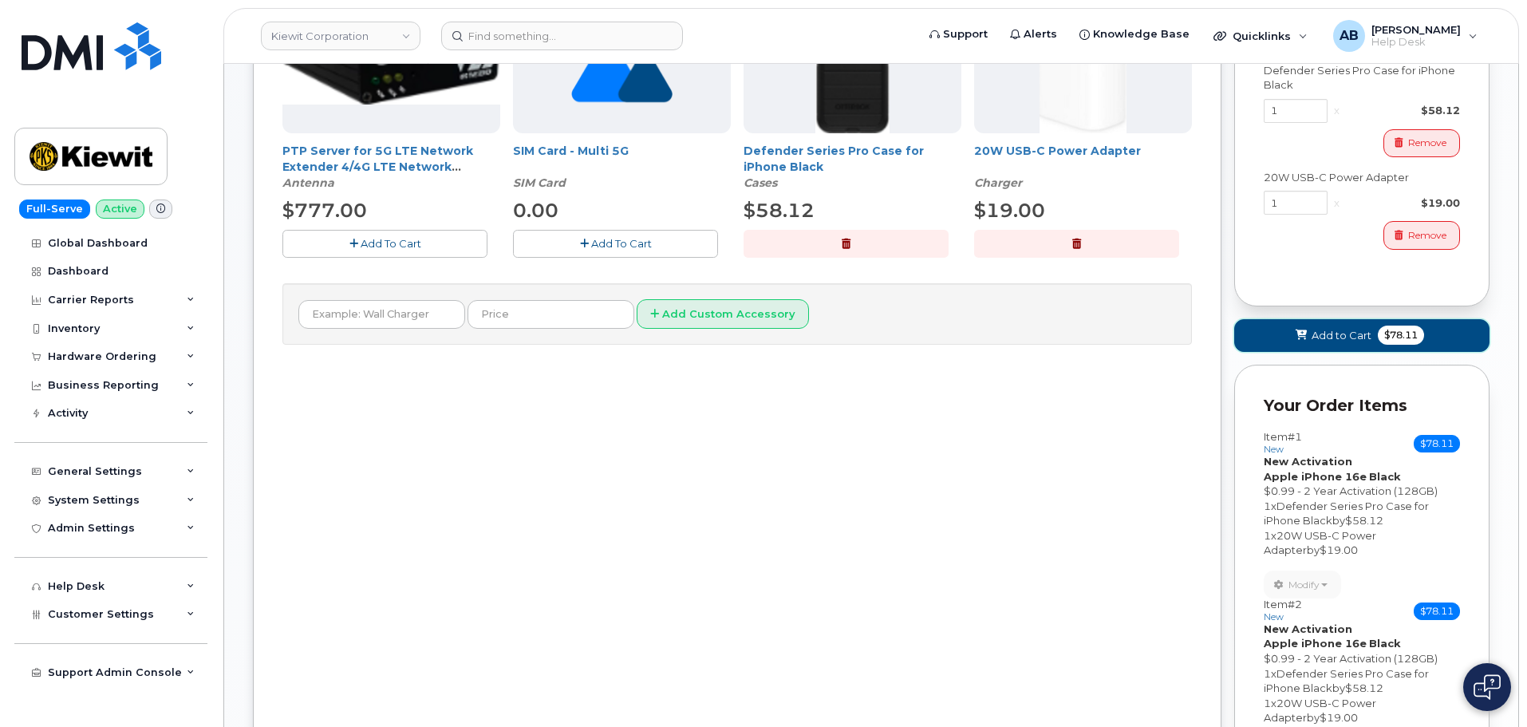
click at [1269, 330] on button "Add to Cart $78.11" at bounding box center [1362, 335] width 255 height 33
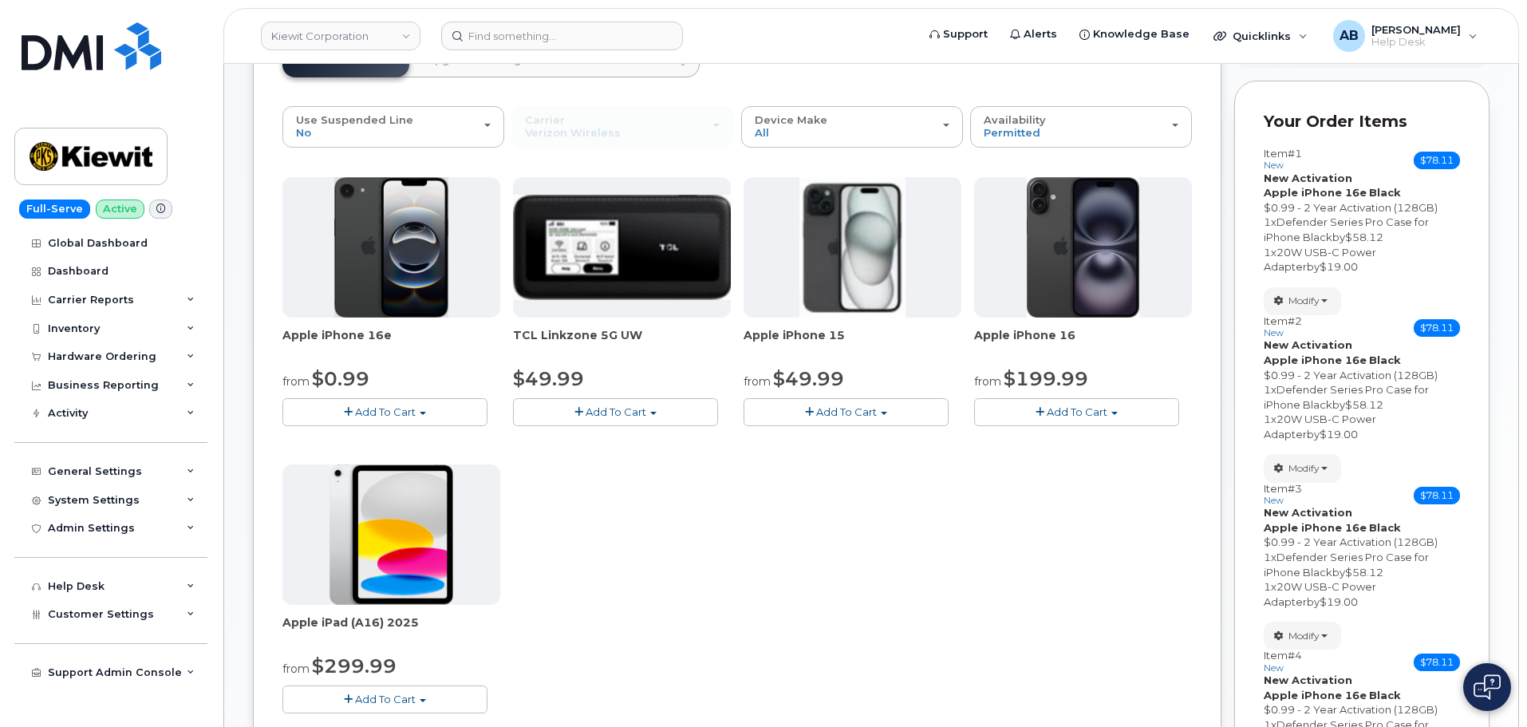
scroll to position [211, 0]
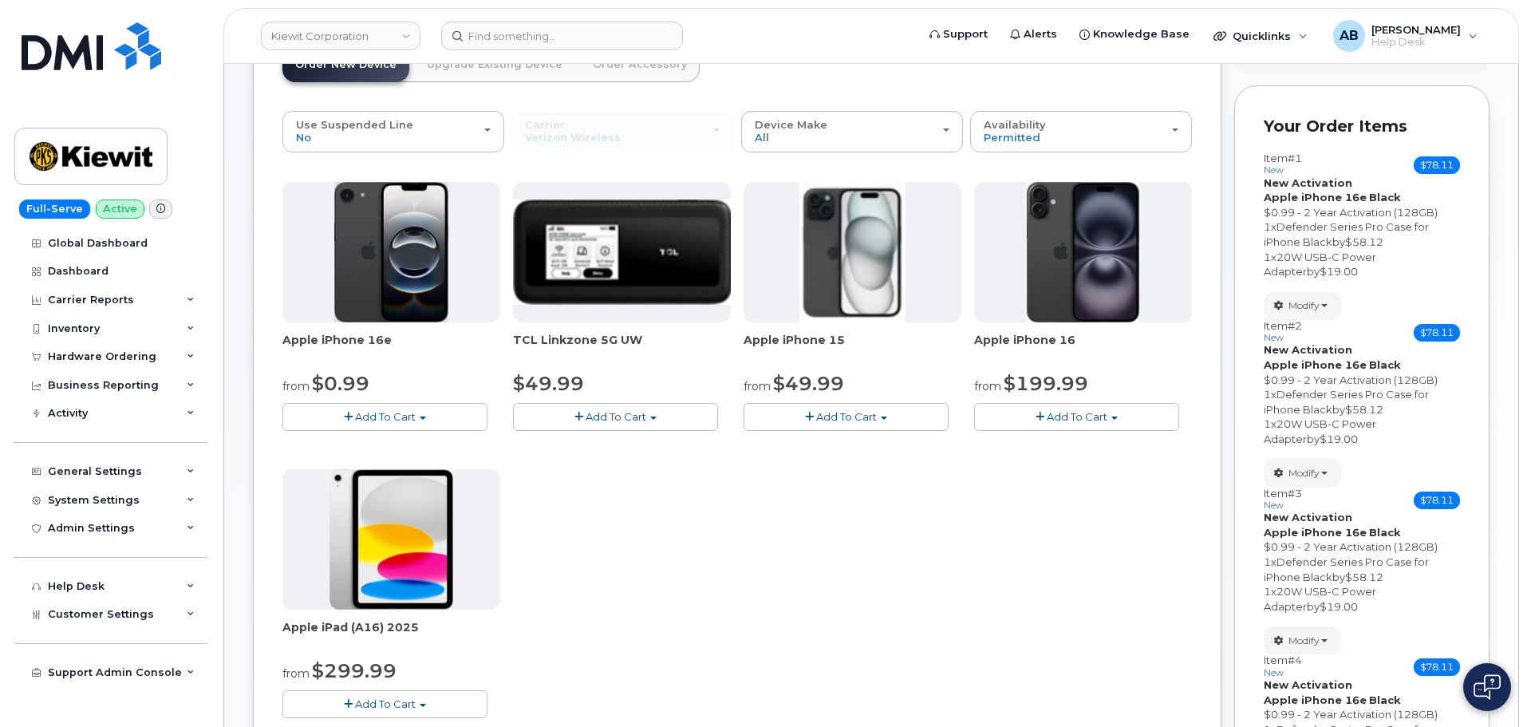
click at [416, 418] on button "Add To Cart" at bounding box center [384, 417] width 205 height 28
click at [387, 434] on ul "$0.99 - 2 Year Activation (128GB) $599.99 - Full Price (128GB)" at bounding box center [389, 456] width 214 height 47
click at [387, 434] on div "Apple iPhone 16e from $0.99 Add To Cart $0.99 - 2 Year Activation (128GB) $599.…" at bounding box center [737, 463] width 910 height 562
click at [460, 429] on button "Add To Cart" at bounding box center [384, 417] width 205 height 28
click at [368, 445] on link "$0.99 - 2 Year Activation (128GB)" at bounding box center [389, 447] width 206 height 20
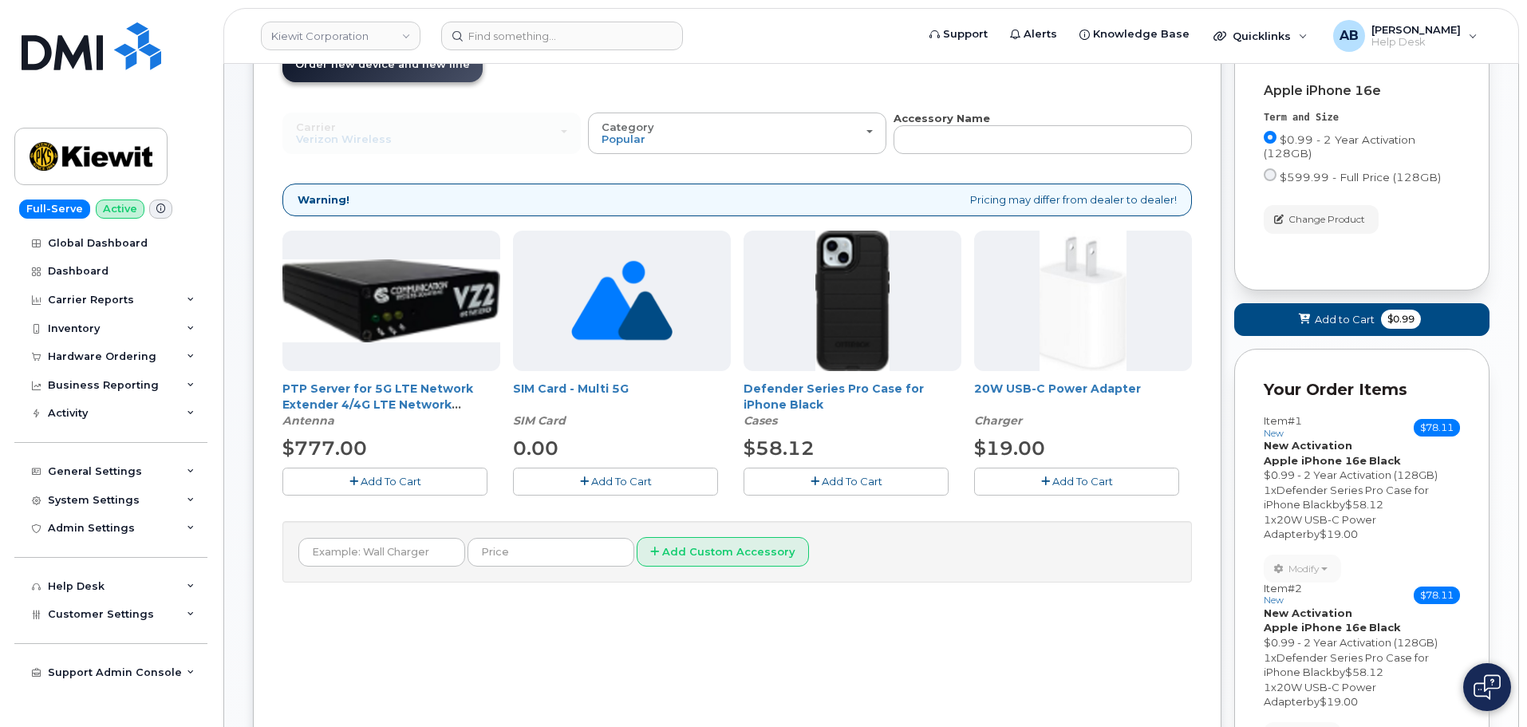
click at [872, 483] on span "Add To Cart" at bounding box center [852, 481] width 61 height 13
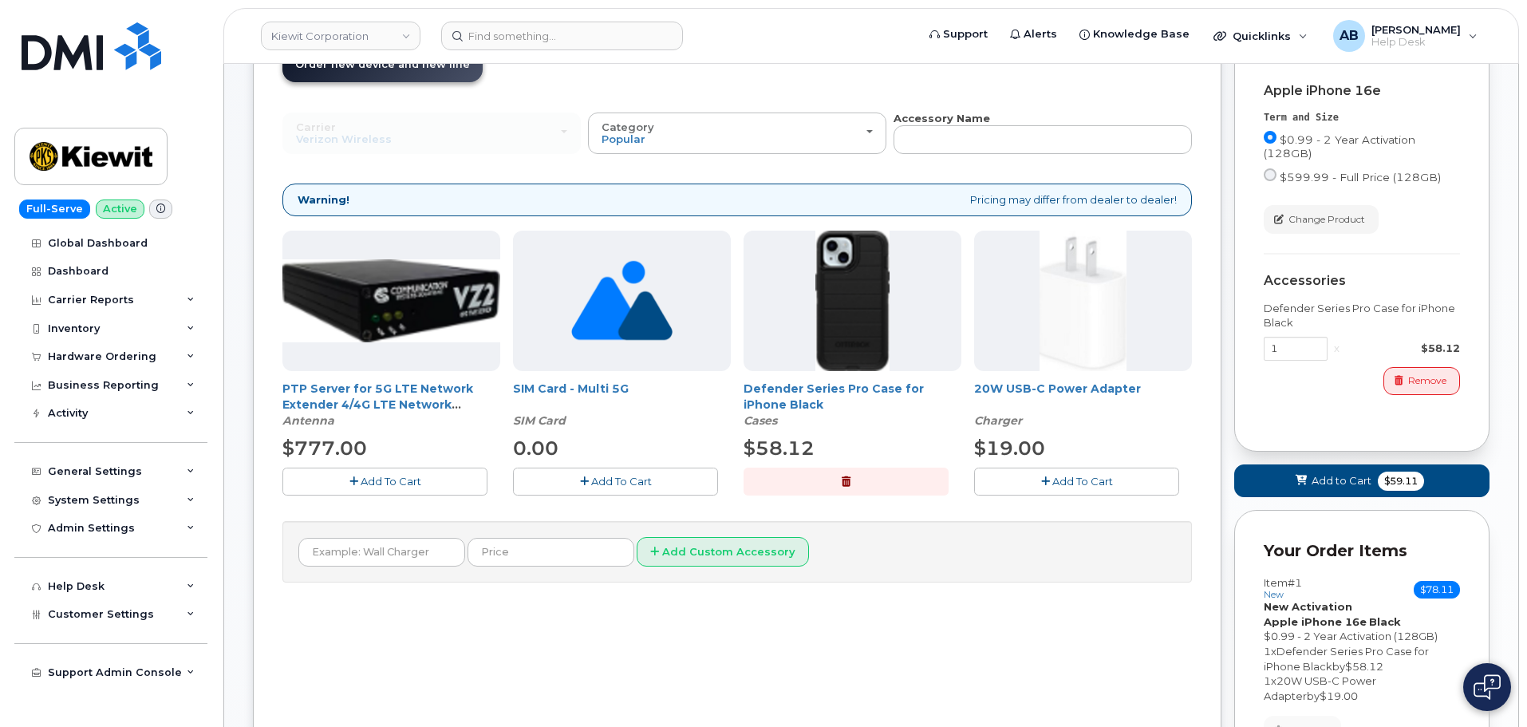
click at [1048, 472] on button "Add To Cart" at bounding box center [1076, 482] width 205 height 28
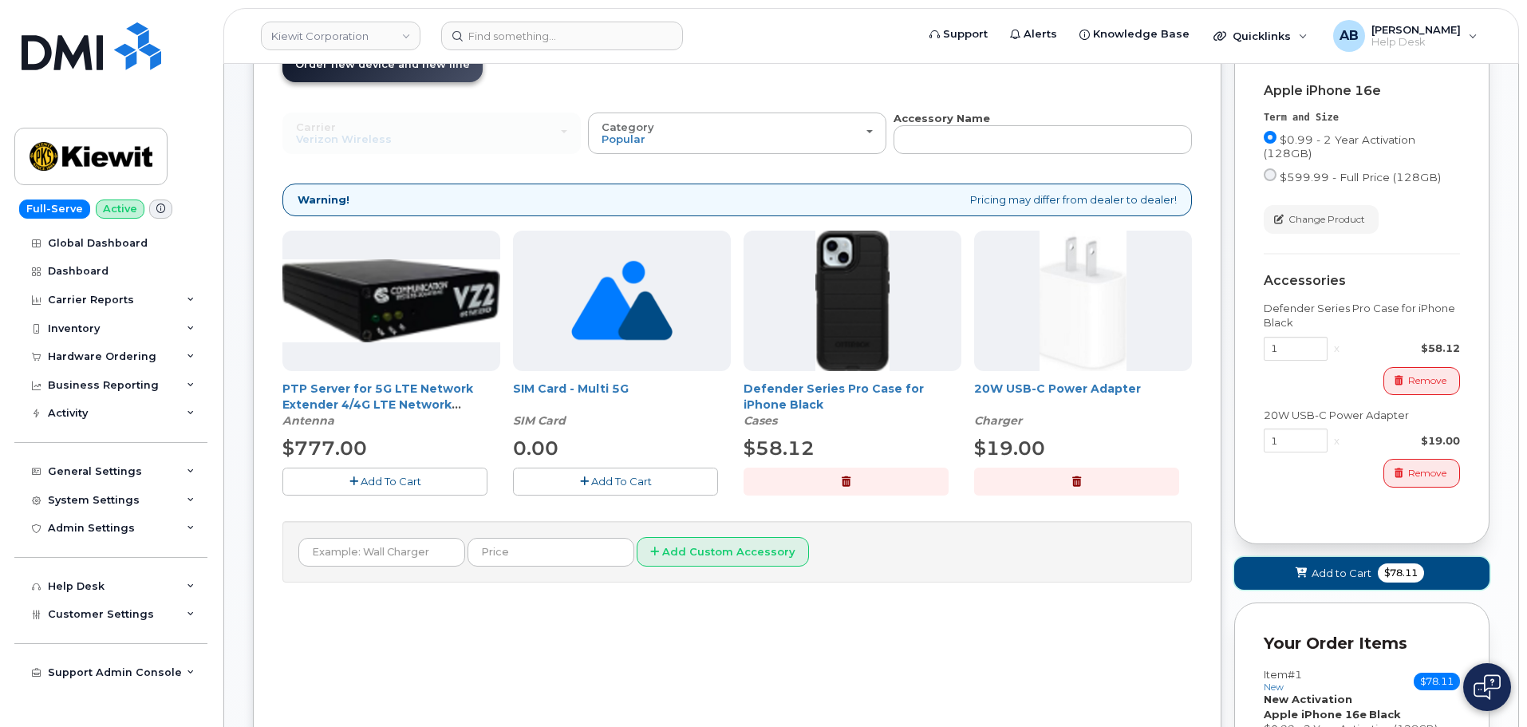
click at [1309, 571] on span at bounding box center [1301, 573] width 15 height 15
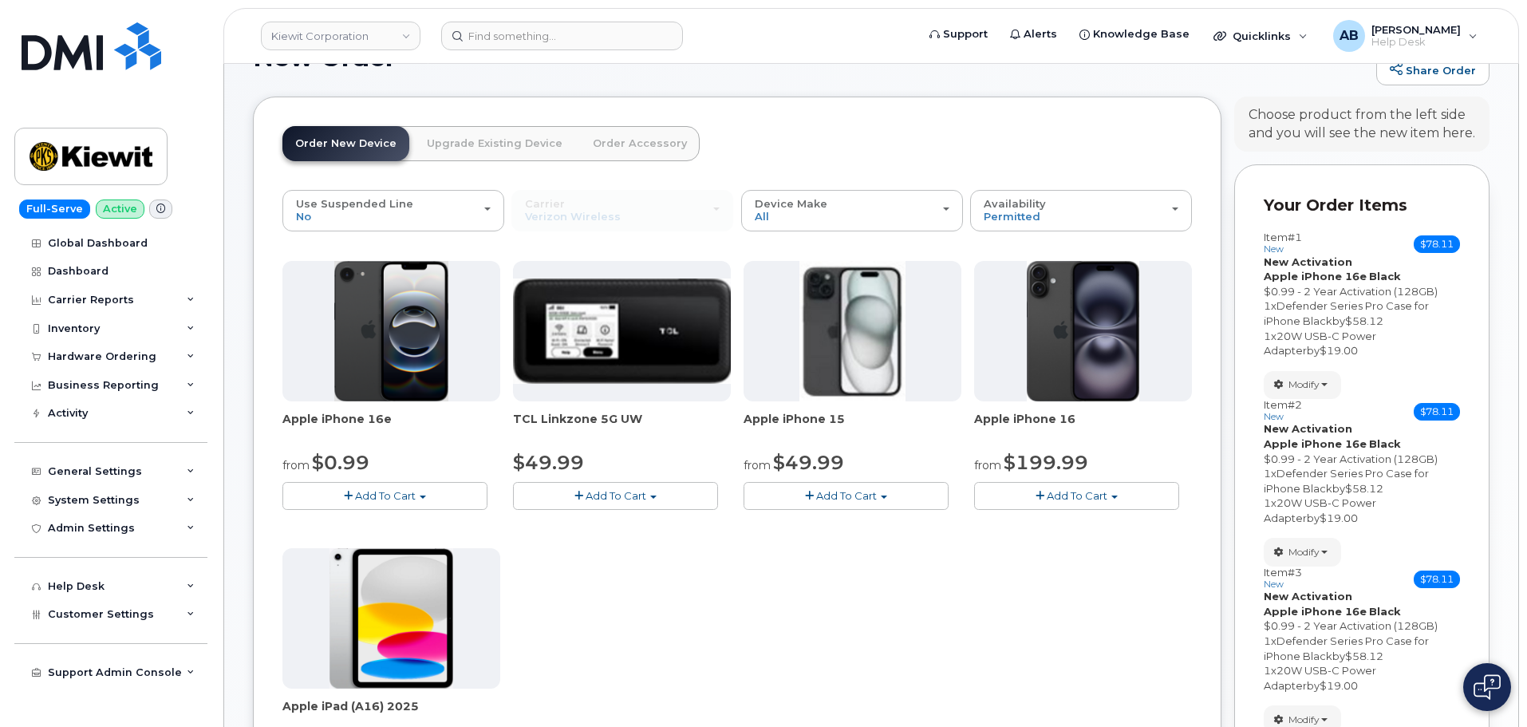
scroll to position [131, 0]
click at [392, 495] on span "Add To Cart" at bounding box center [385, 496] width 61 height 13
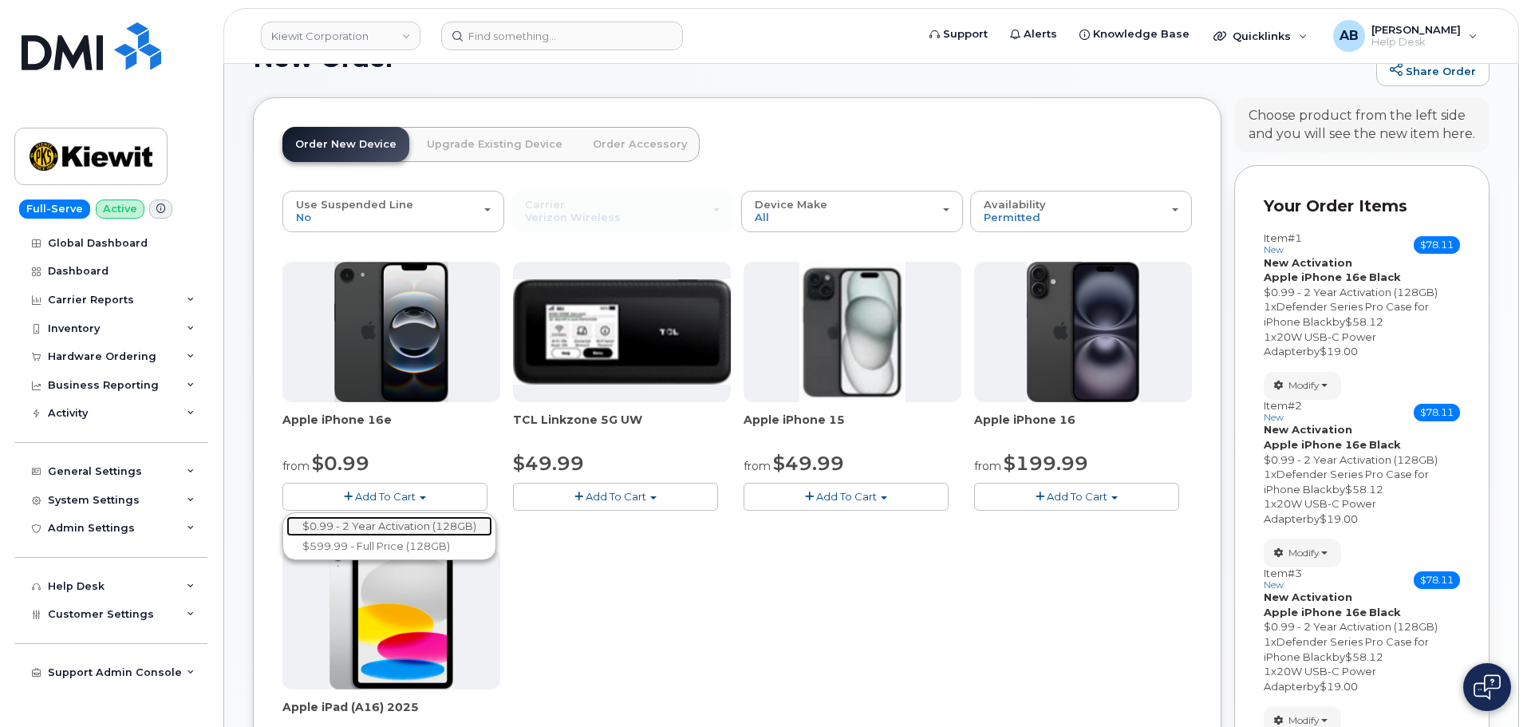
click at [385, 523] on link "$0.99 - 2 Year Activation (128GB)" at bounding box center [389, 526] width 206 height 20
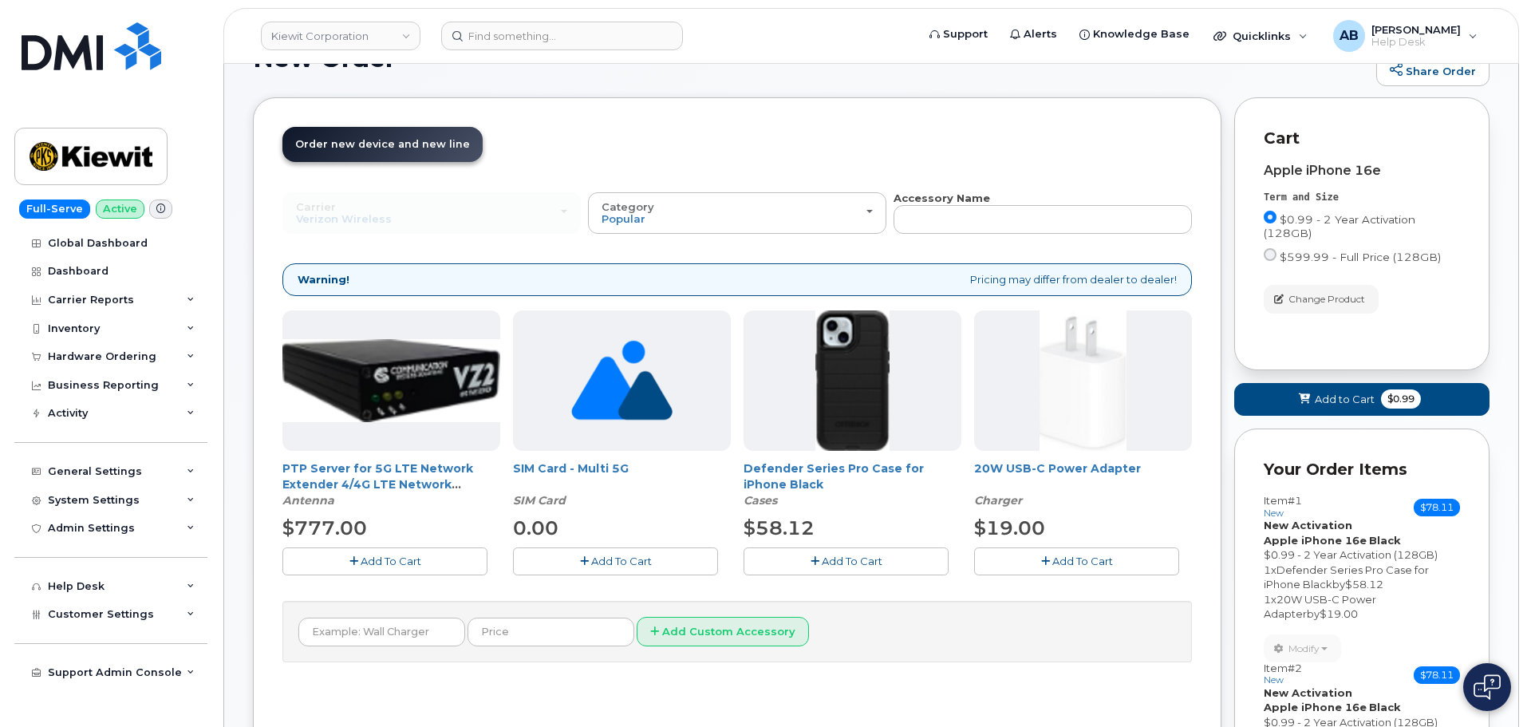
click at [849, 558] on span "Add To Cart" at bounding box center [852, 561] width 61 height 13
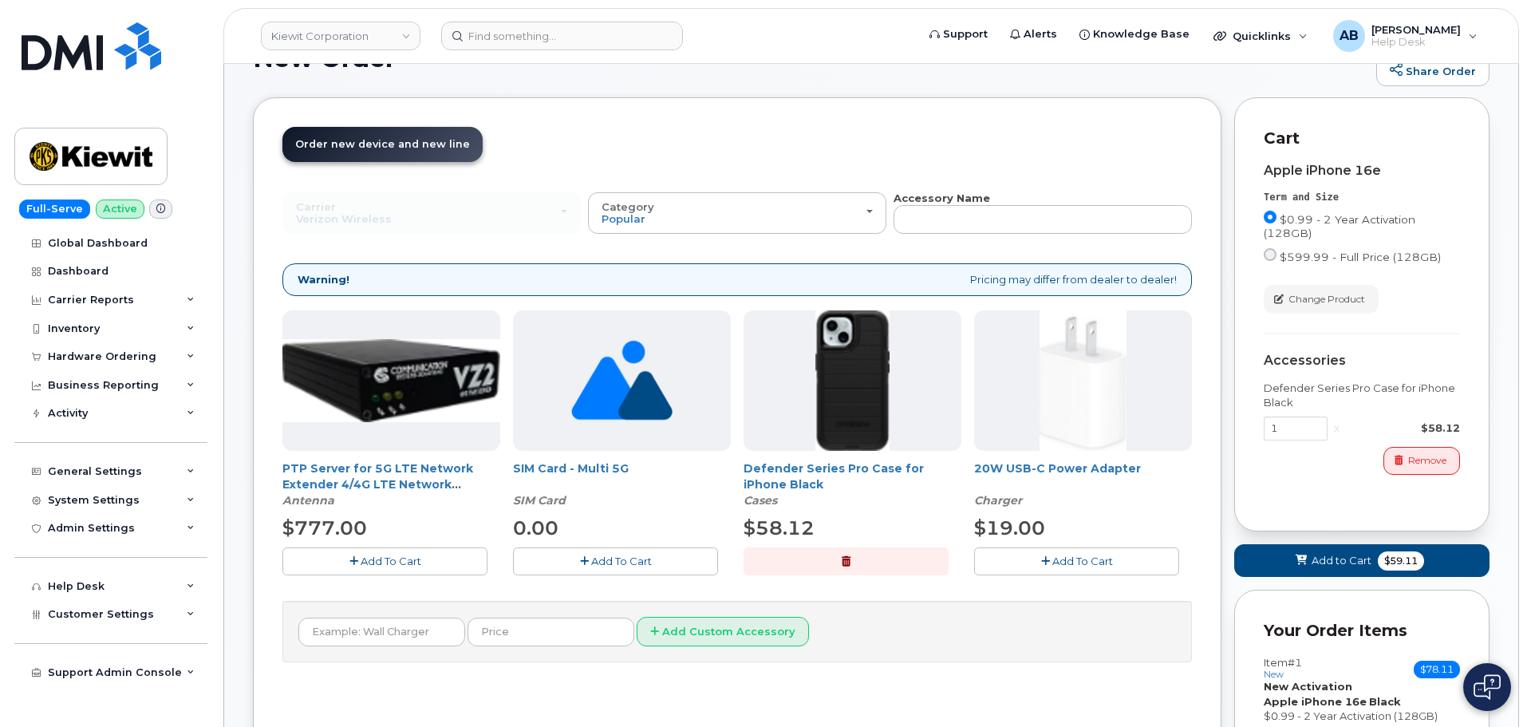
click at [1044, 563] on icon "button" at bounding box center [1045, 561] width 9 height 10
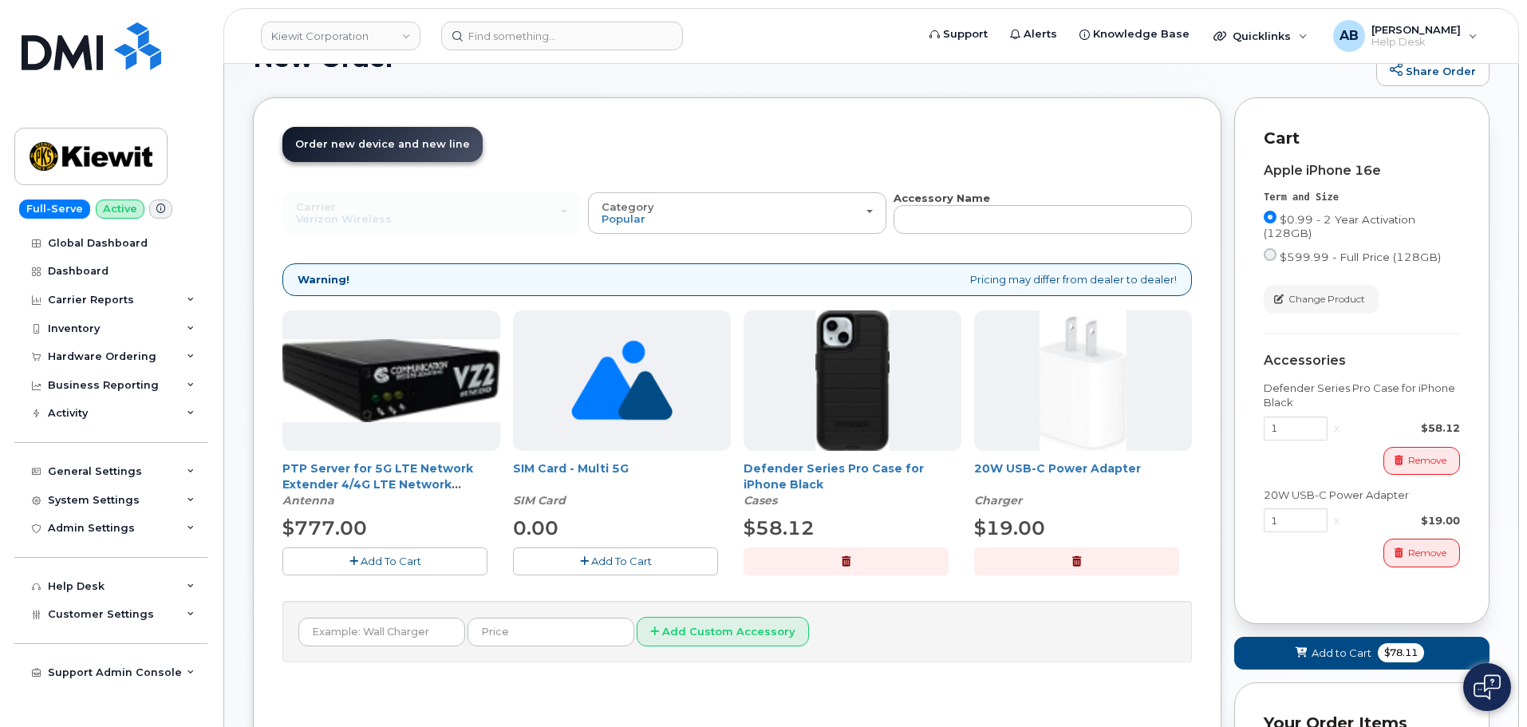
scroll to position [610, 0]
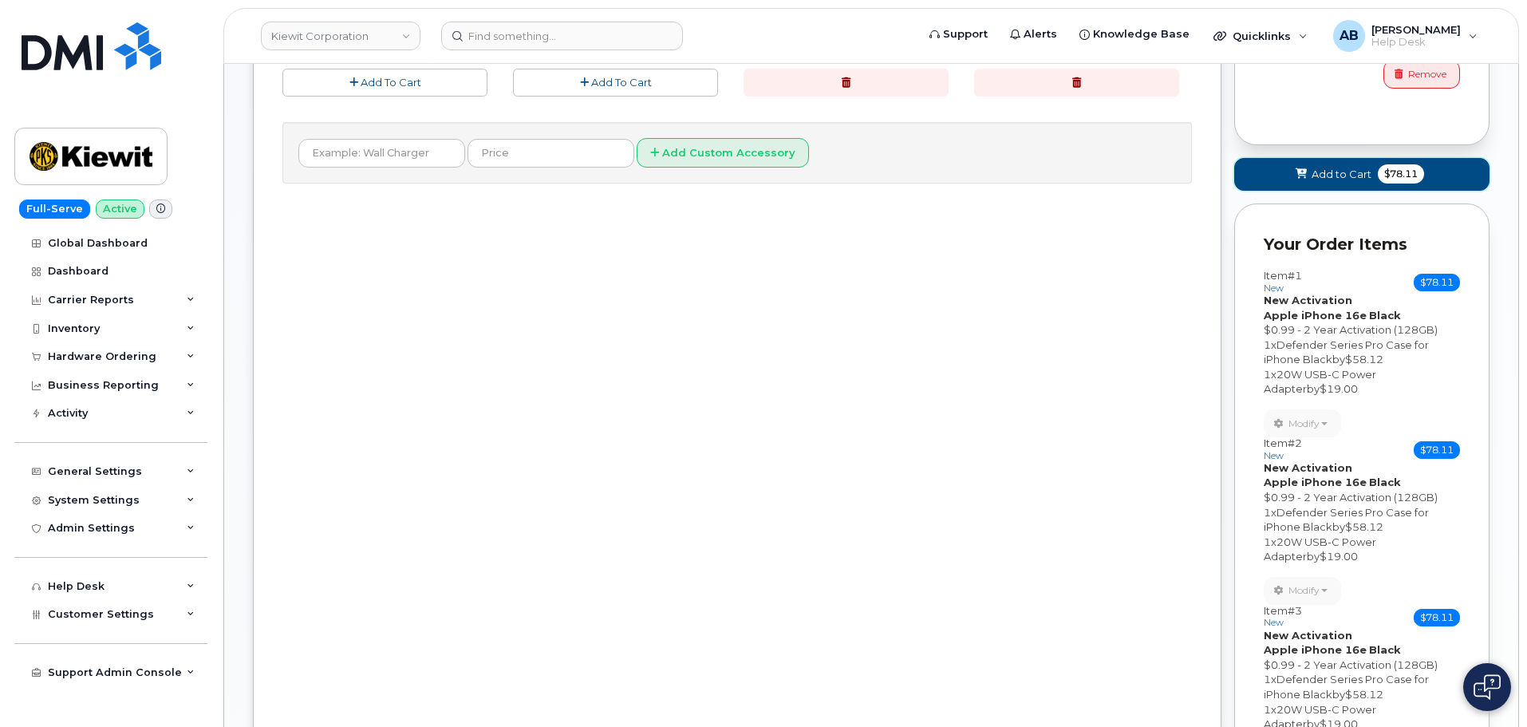
click at [1341, 176] on span "Add to Cart" at bounding box center [1342, 174] width 60 height 15
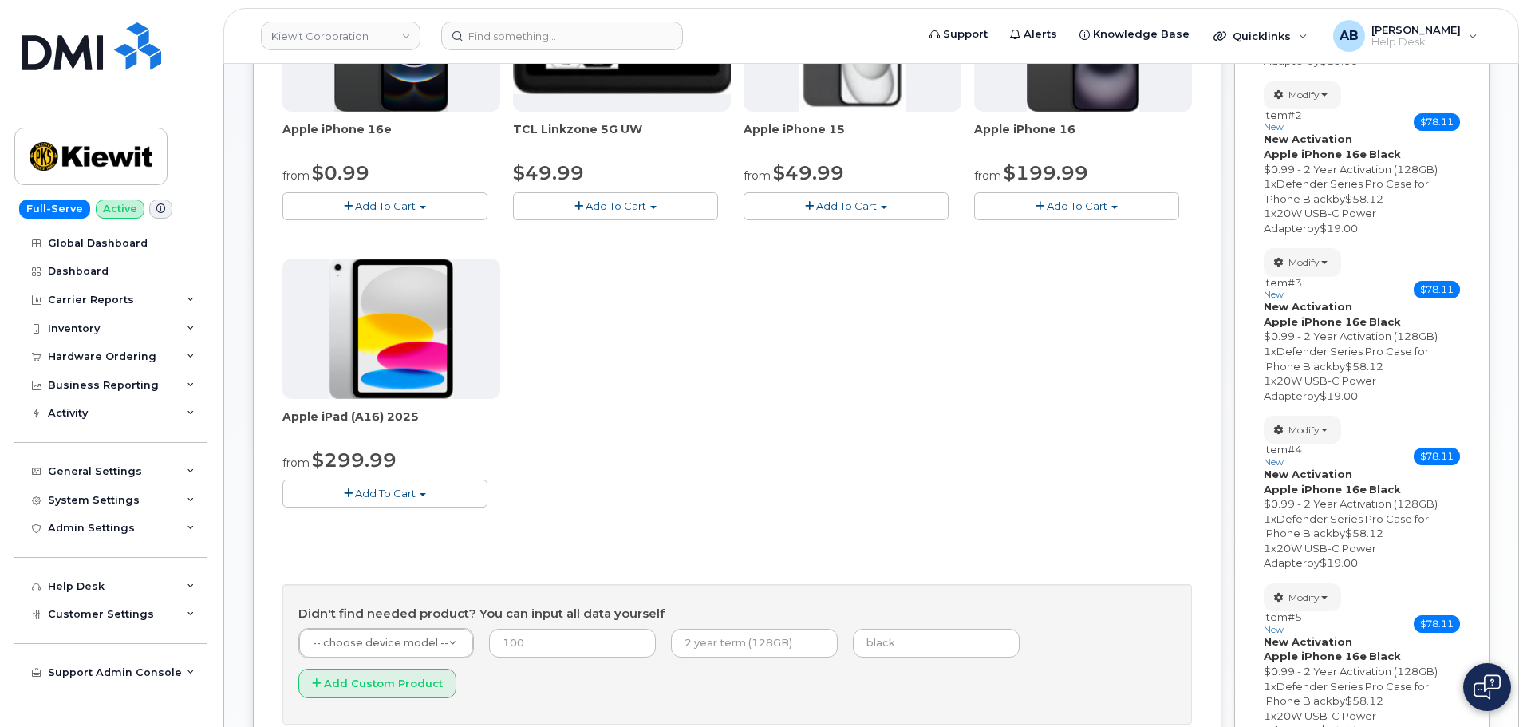
scroll to position [227, 0]
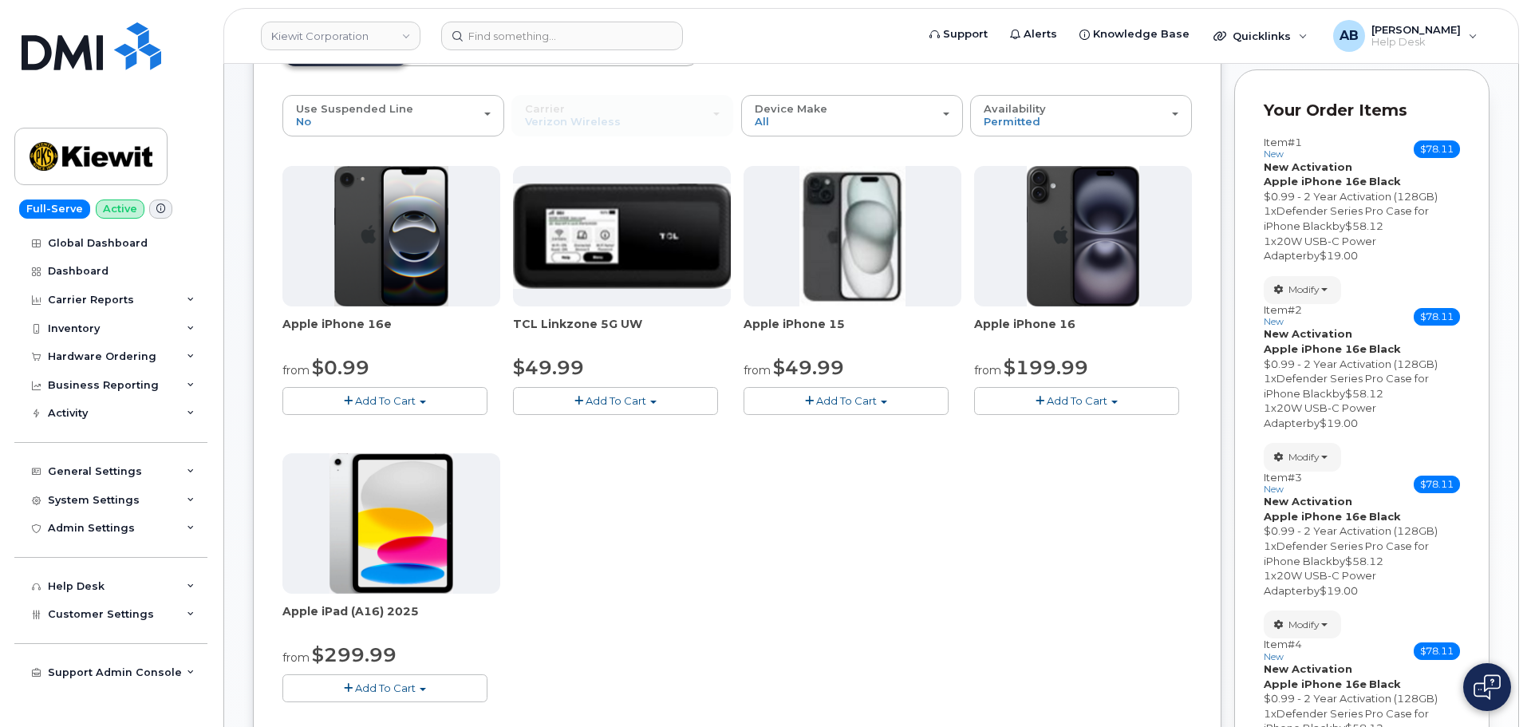
click at [378, 405] on span "Add To Cart" at bounding box center [385, 400] width 61 height 13
click at [369, 425] on link "$0.99 - 2 Year Activation (128GB)" at bounding box center [389, 431] width 206 height 20
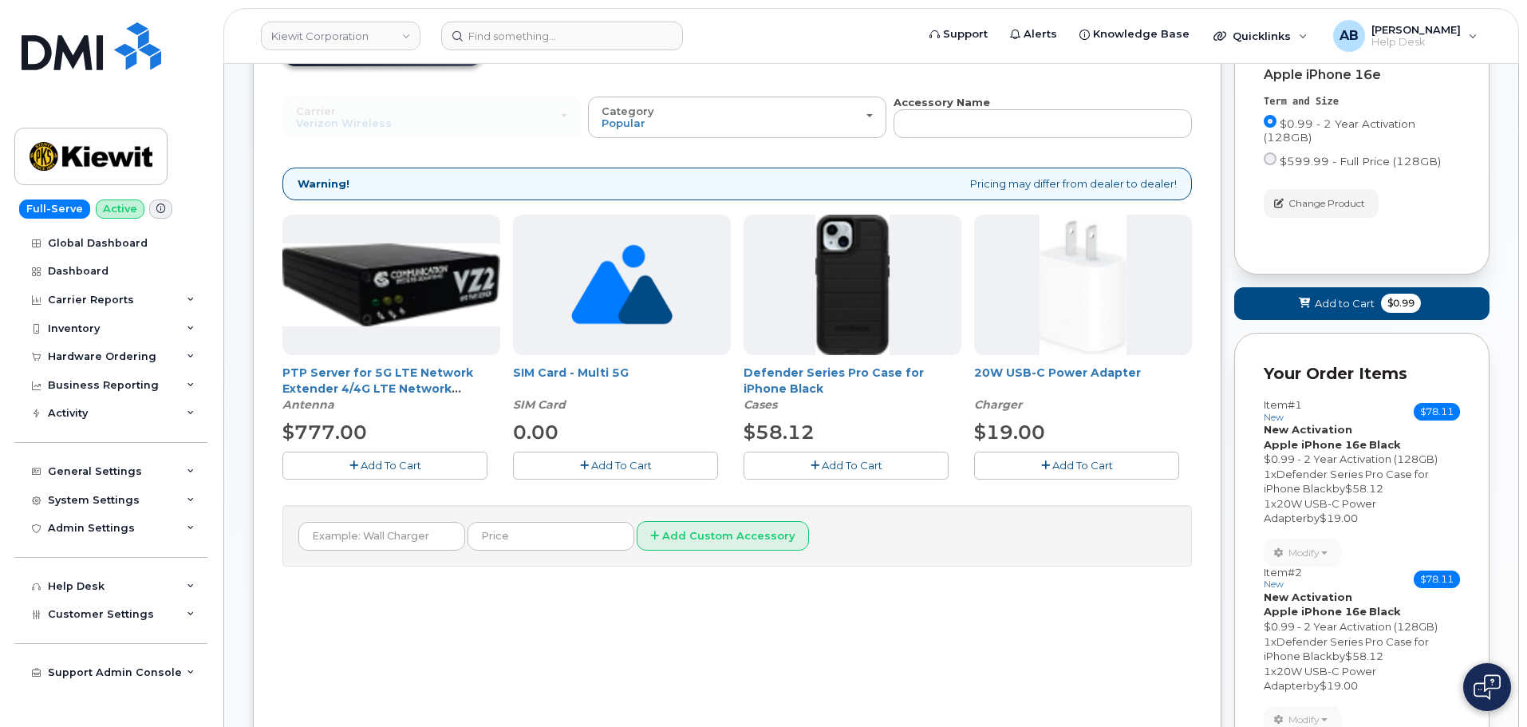
click at [841, 462] on span "Add To Cart" at bounding box center [852, 465] width 61 height 13
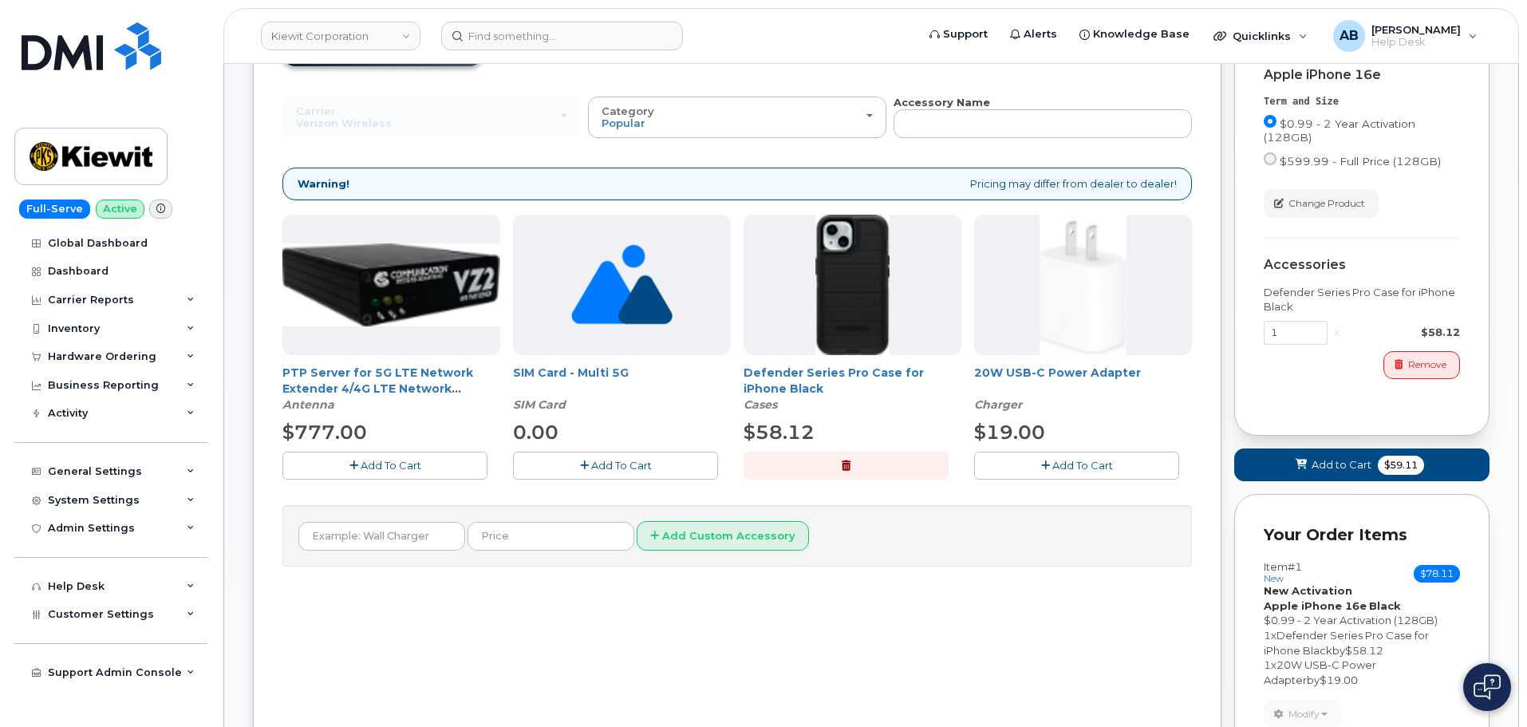
click at [1025, 457] on button "Add To Cart" at bounding box center [1076, 466] width 205 height 28
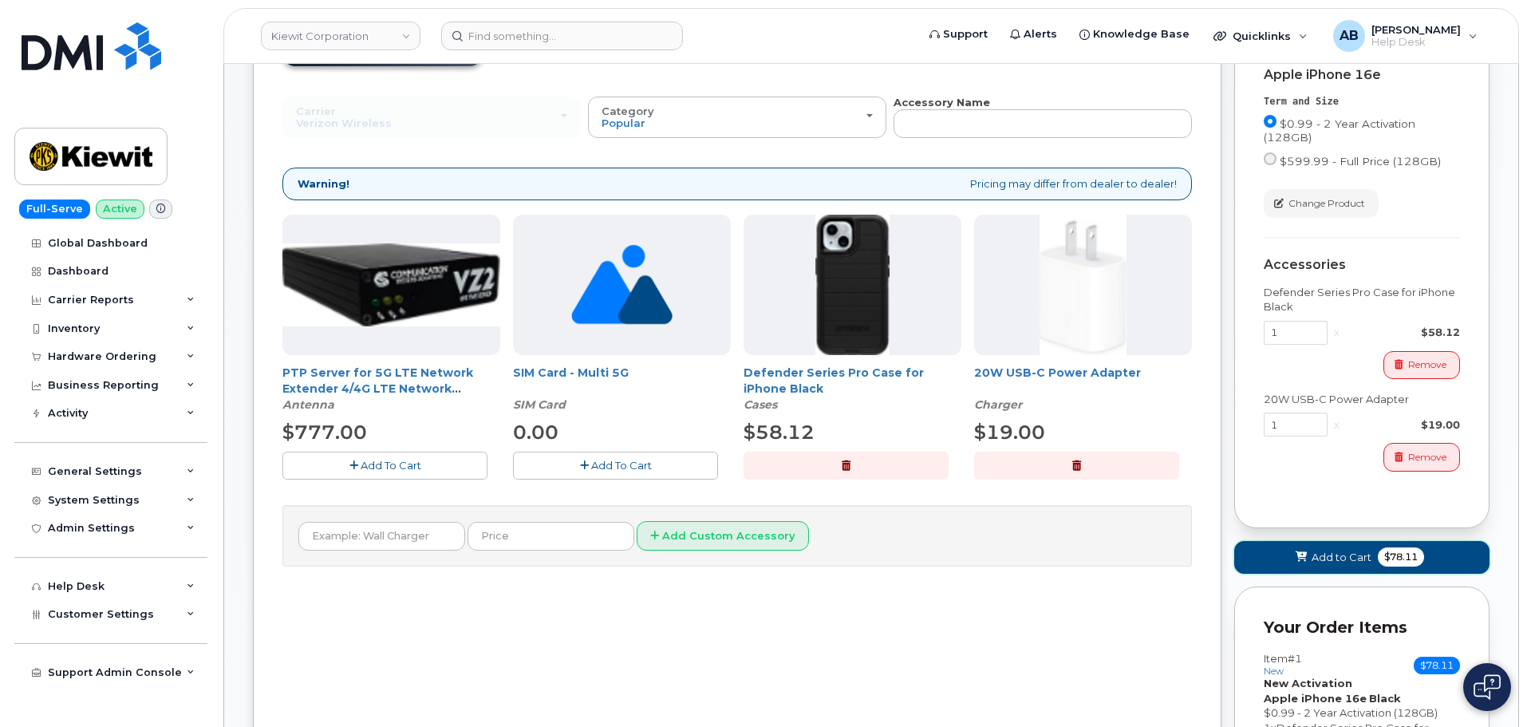
click at [1325, 547] on button "Add to Cart $78.11" at bounding box center [1362, 557] width 255 height 33
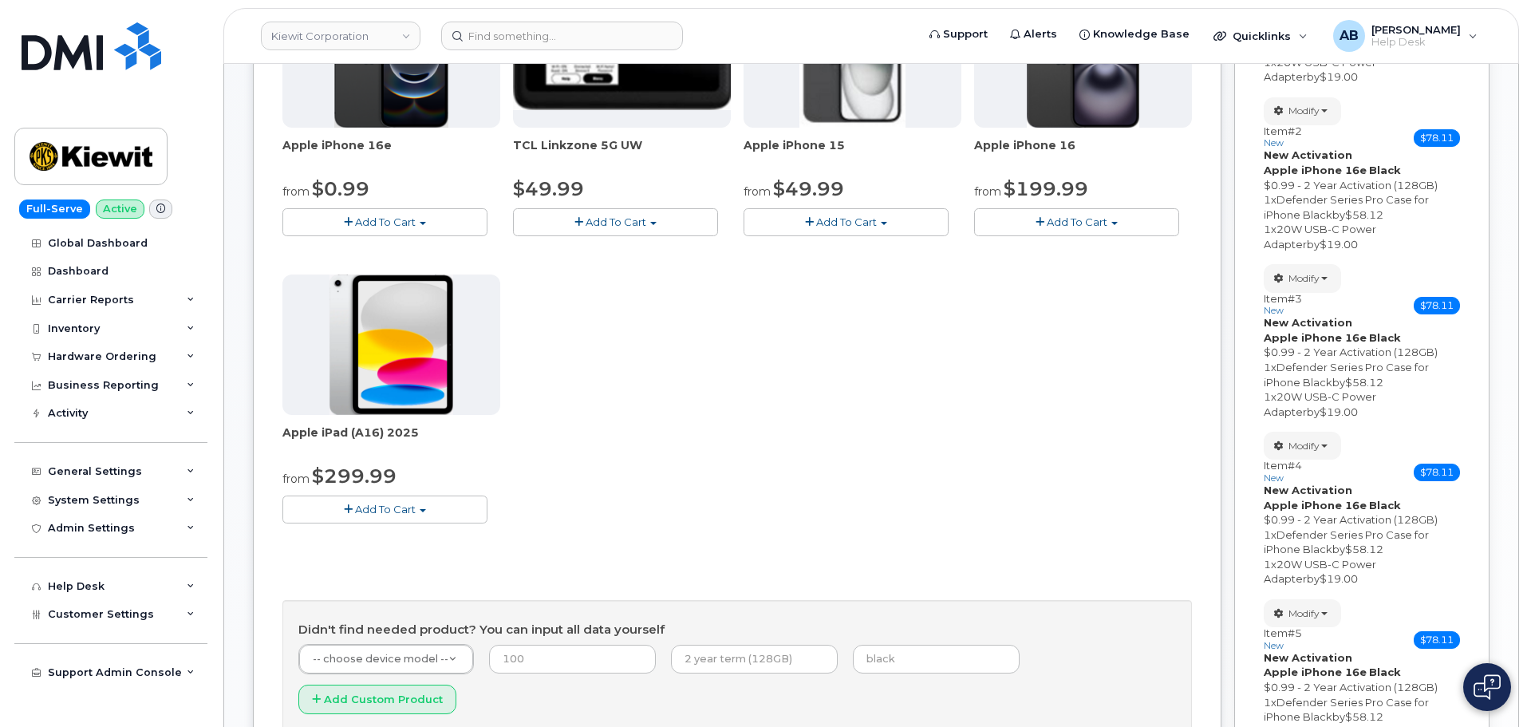
scroll to position [239, 0]
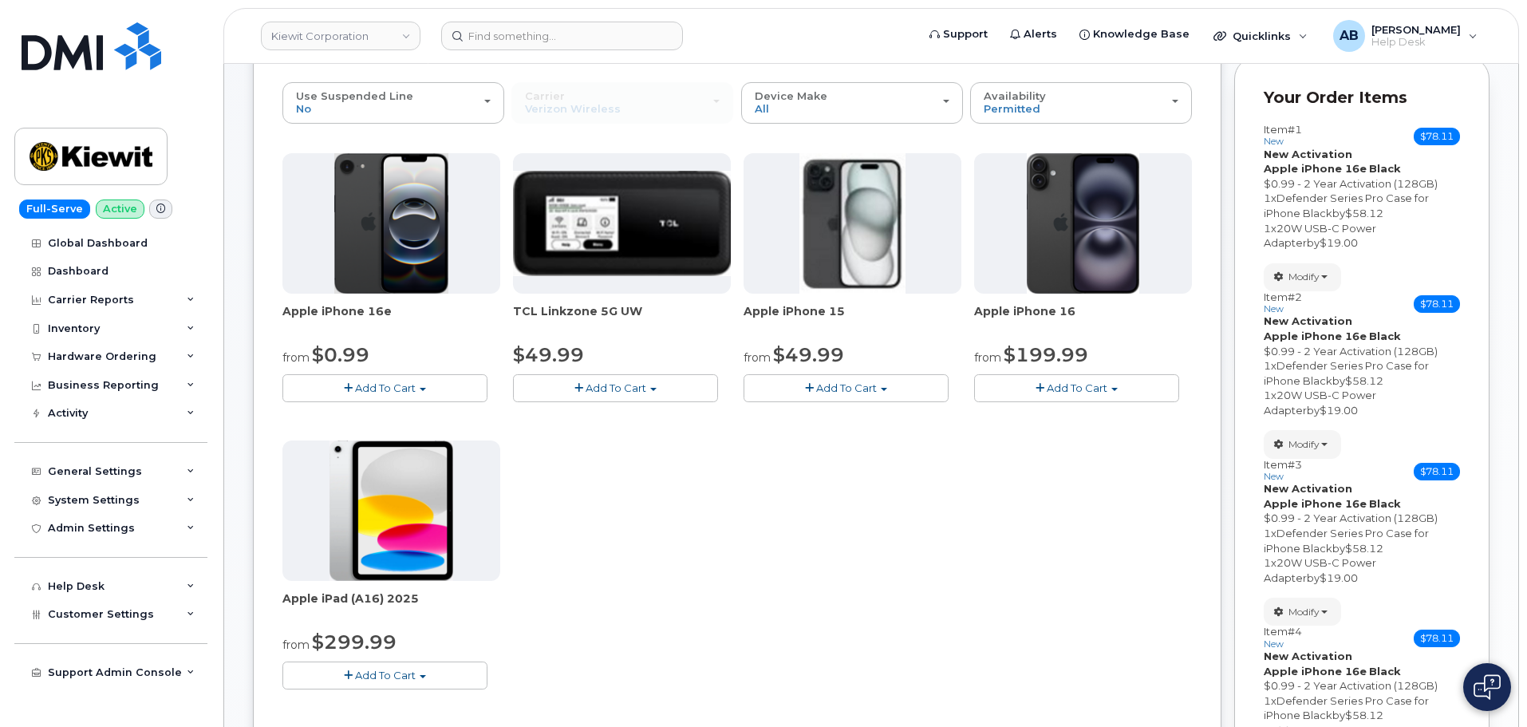
click at [422, 377] on button "Add To Cart" at bounding box center [384, 388] width 205 height 28
click at [393, 411] on link "$0.99 - 2 Year Activation (128GB)" at bounding box center [389, 418] width 206 height 20
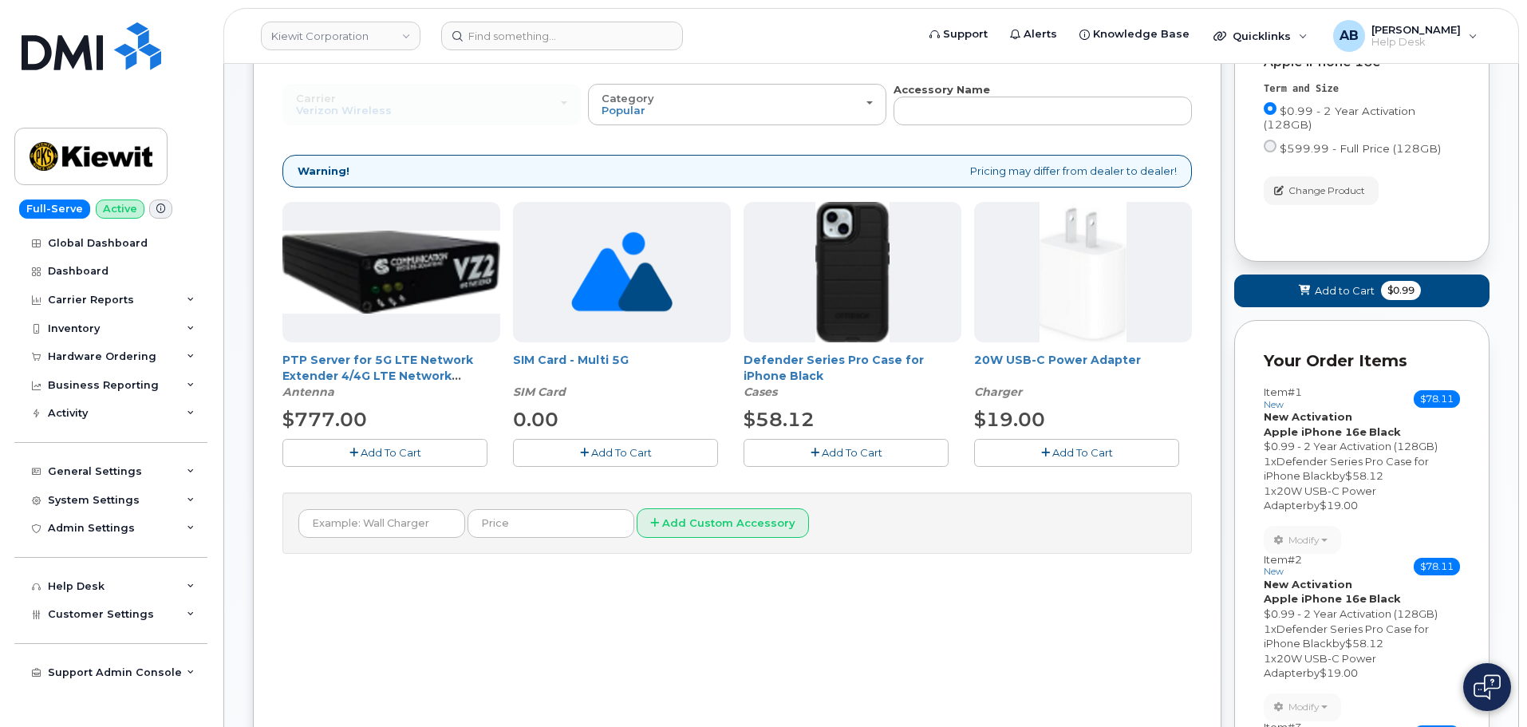
click at [838, 440] on button "Add To Cart" at bounding box center [846, 453] width 205 height 28
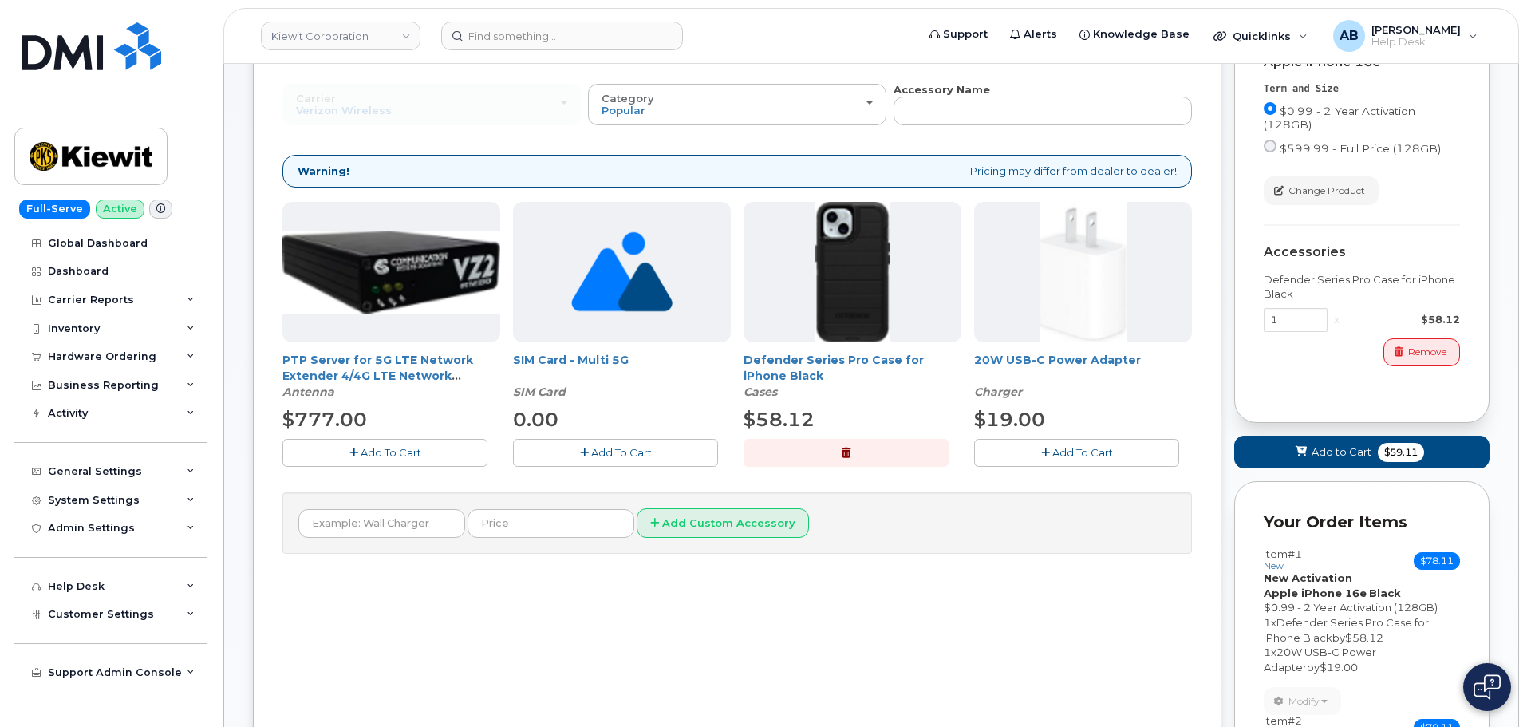
click at [1051, 453] on button "Add To Cart" at bounding box center [1076, 453] width 205 height 28
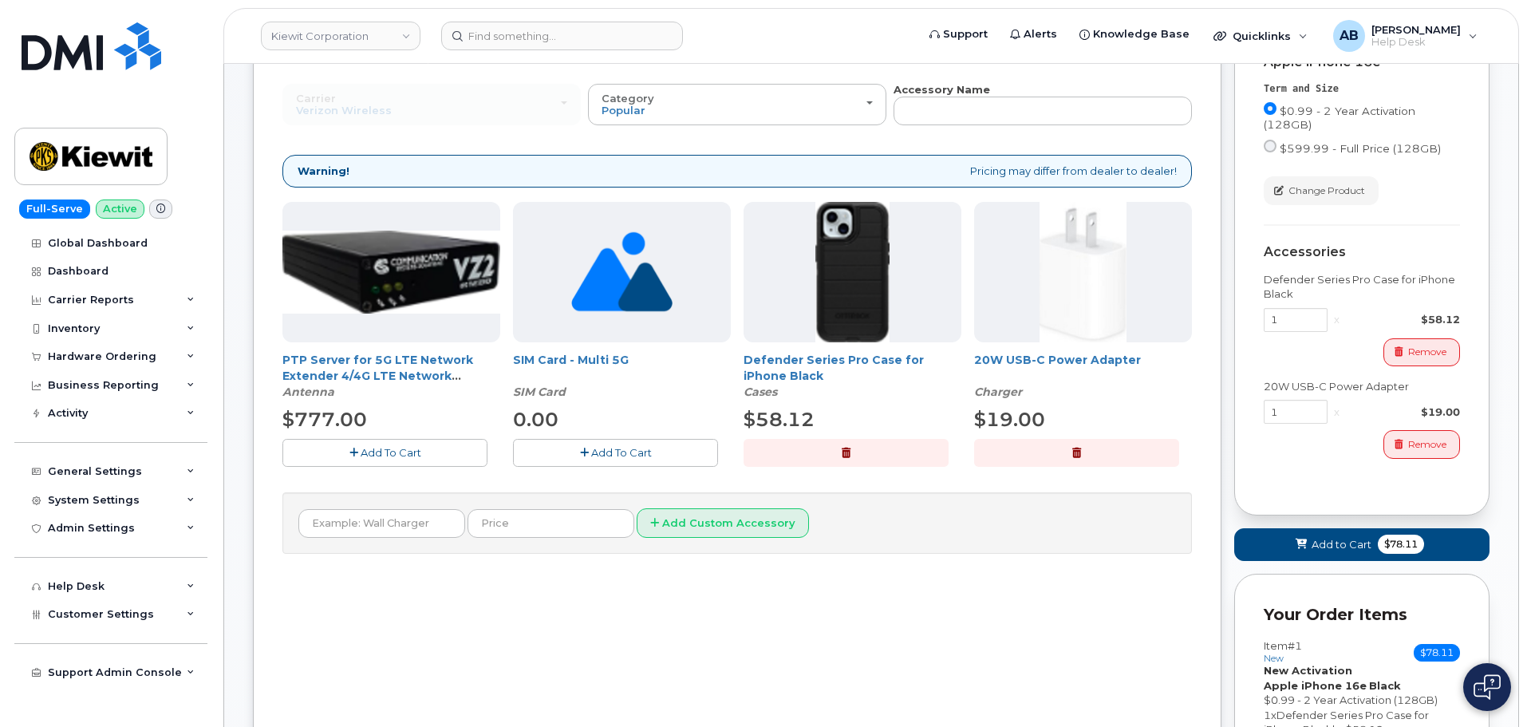
scroll to position [559, 0]
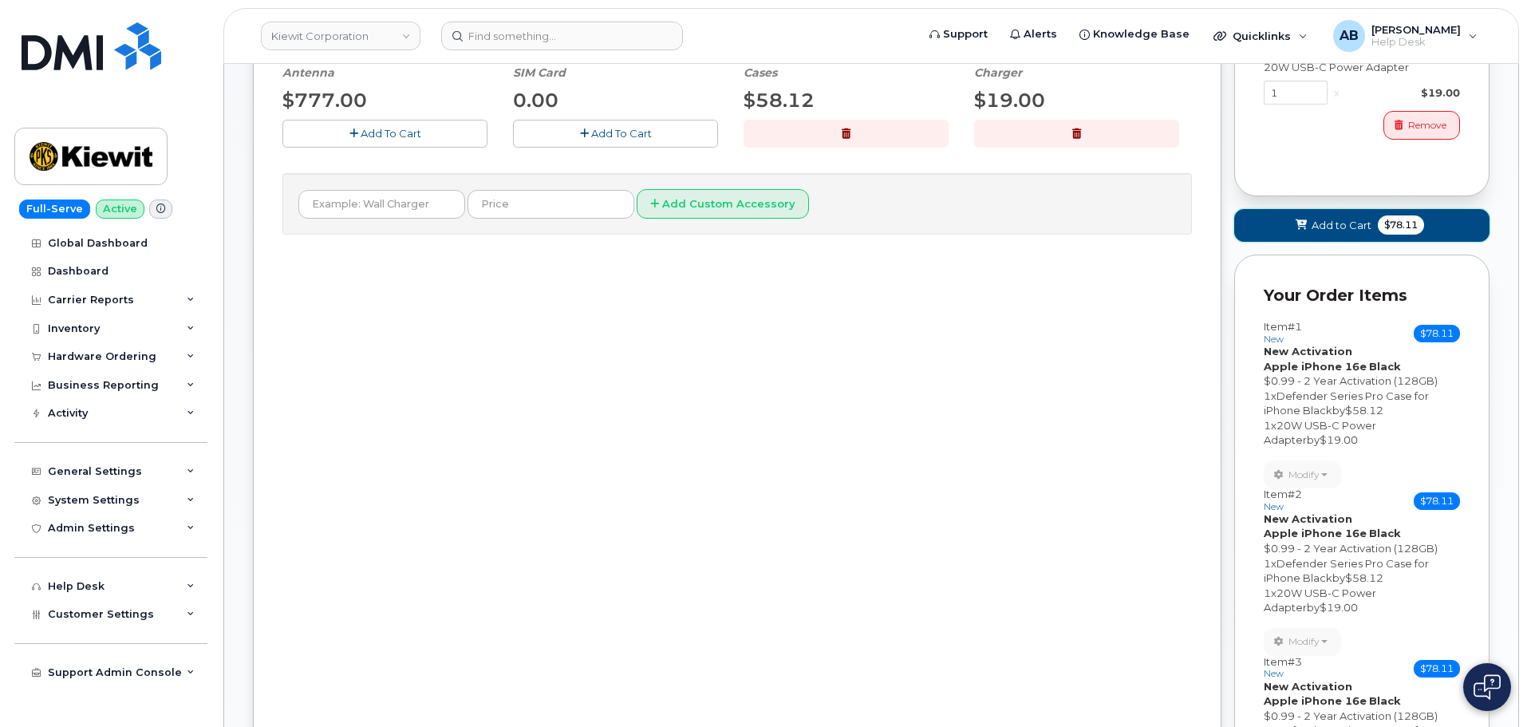
click at [1385, 216] on span "$78.11" at bounding box center [1401, 224] width 46 height 19
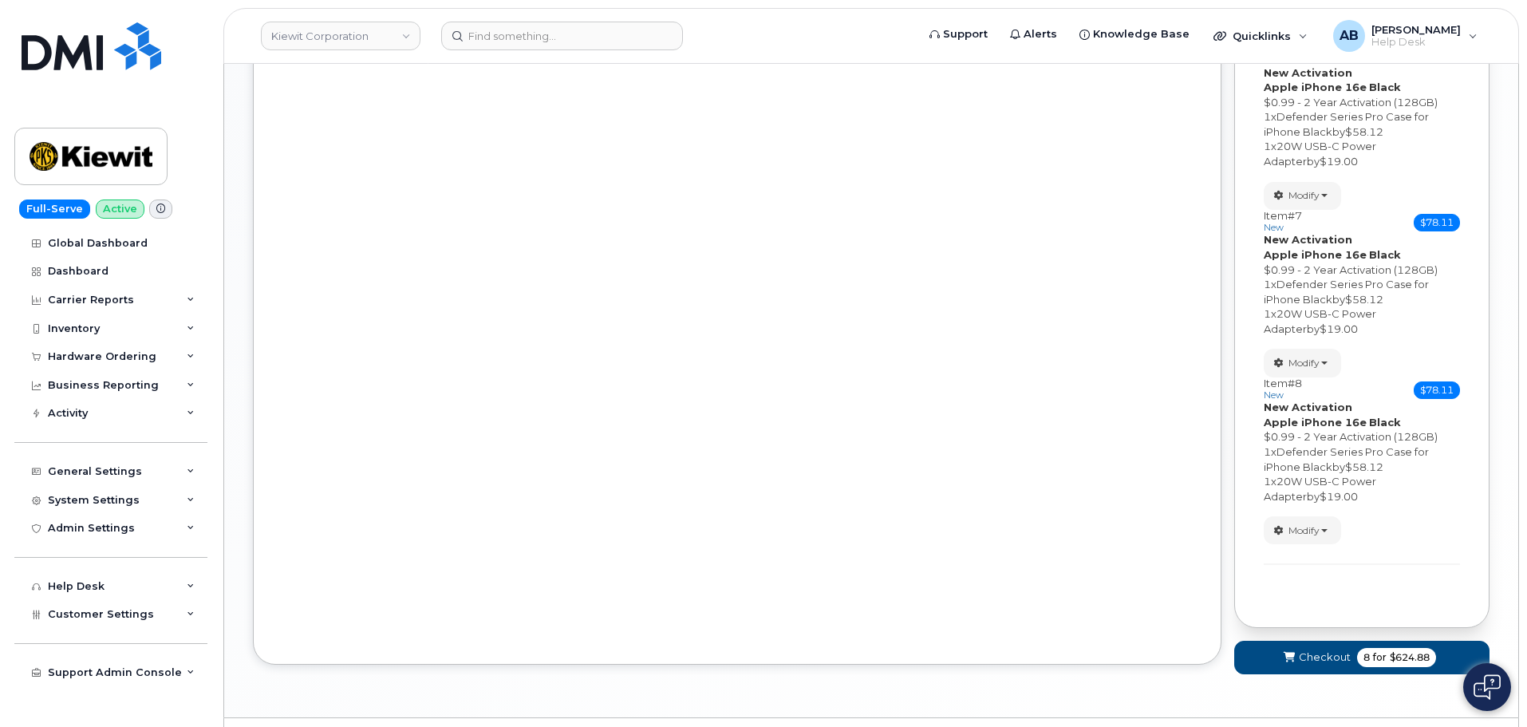
scroll to position [1193, 0]
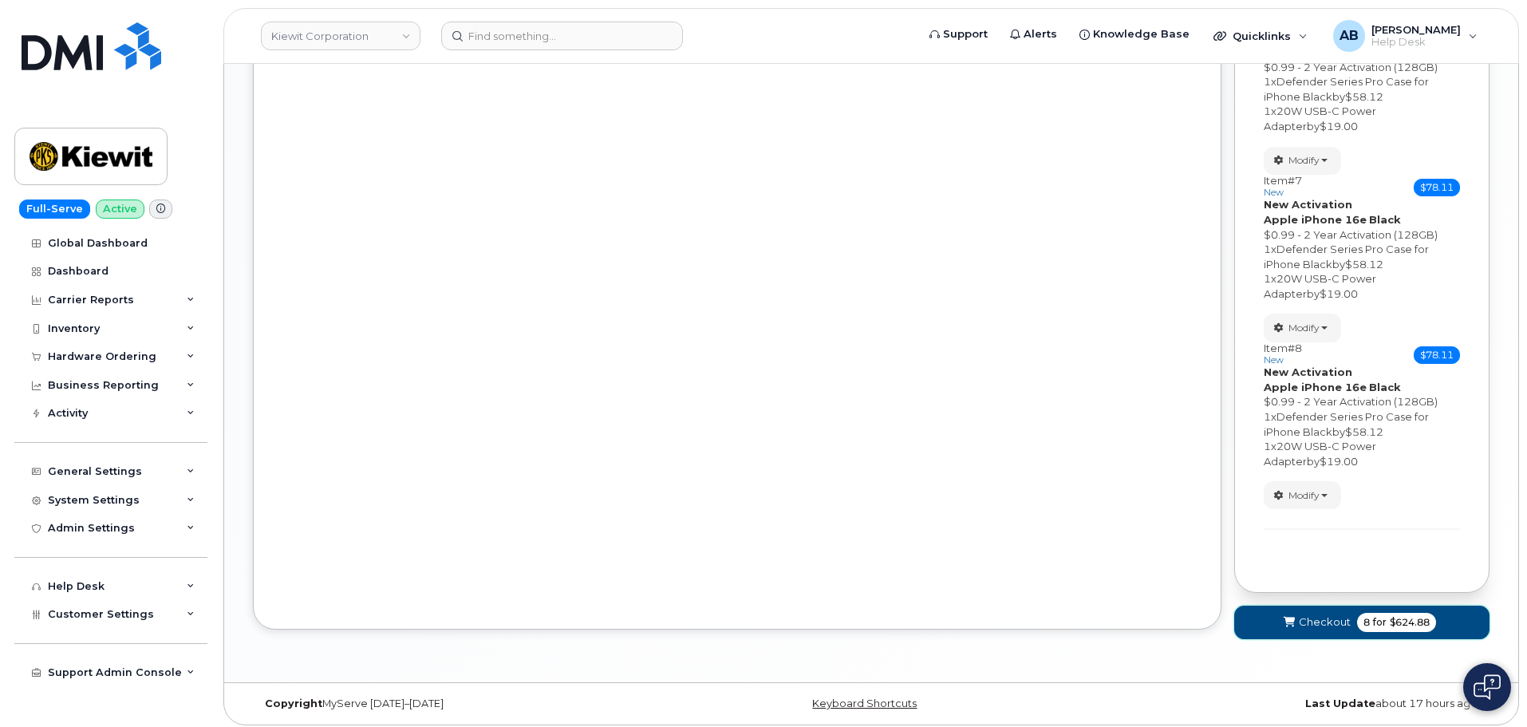
click at [1345, 615] on span "Checkout" at bounding box center [1325, 621] width 52 height 15
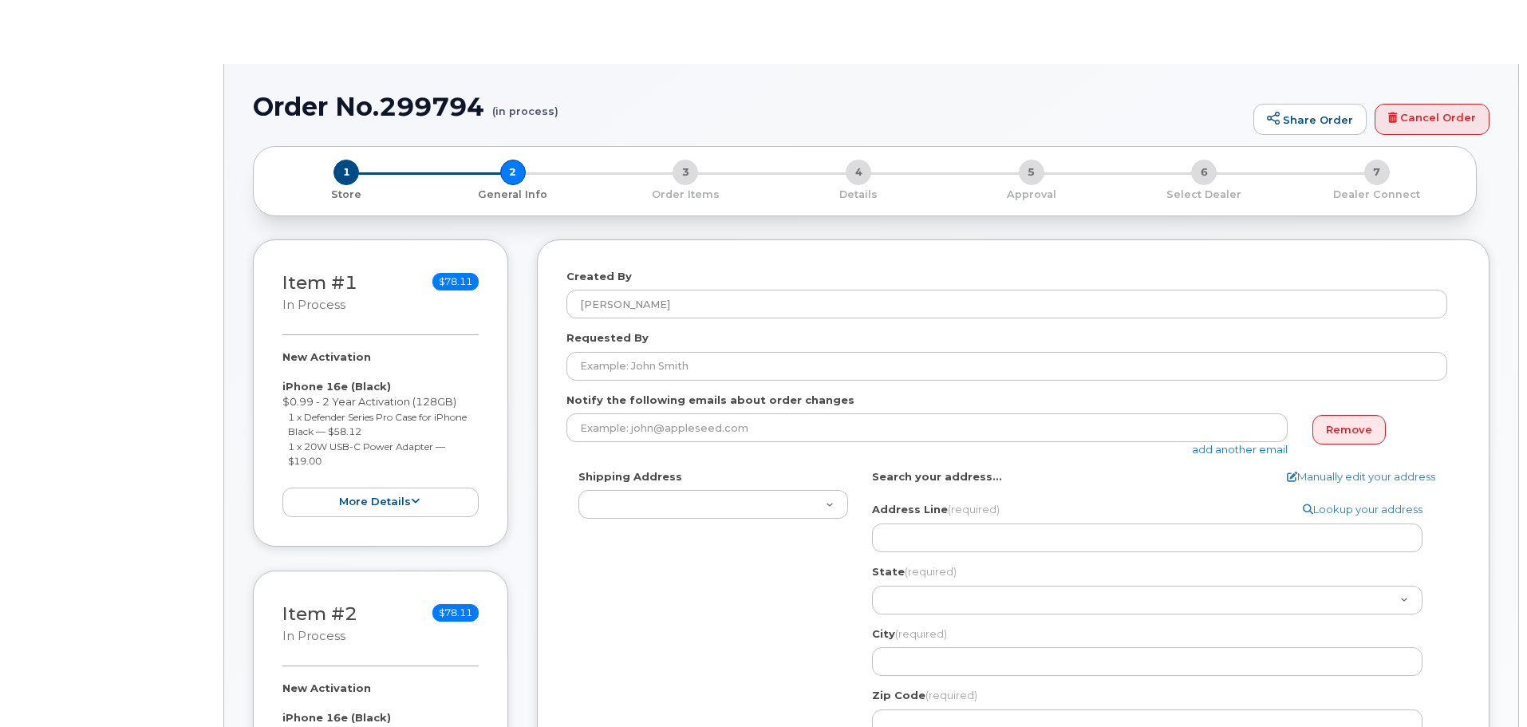
select select
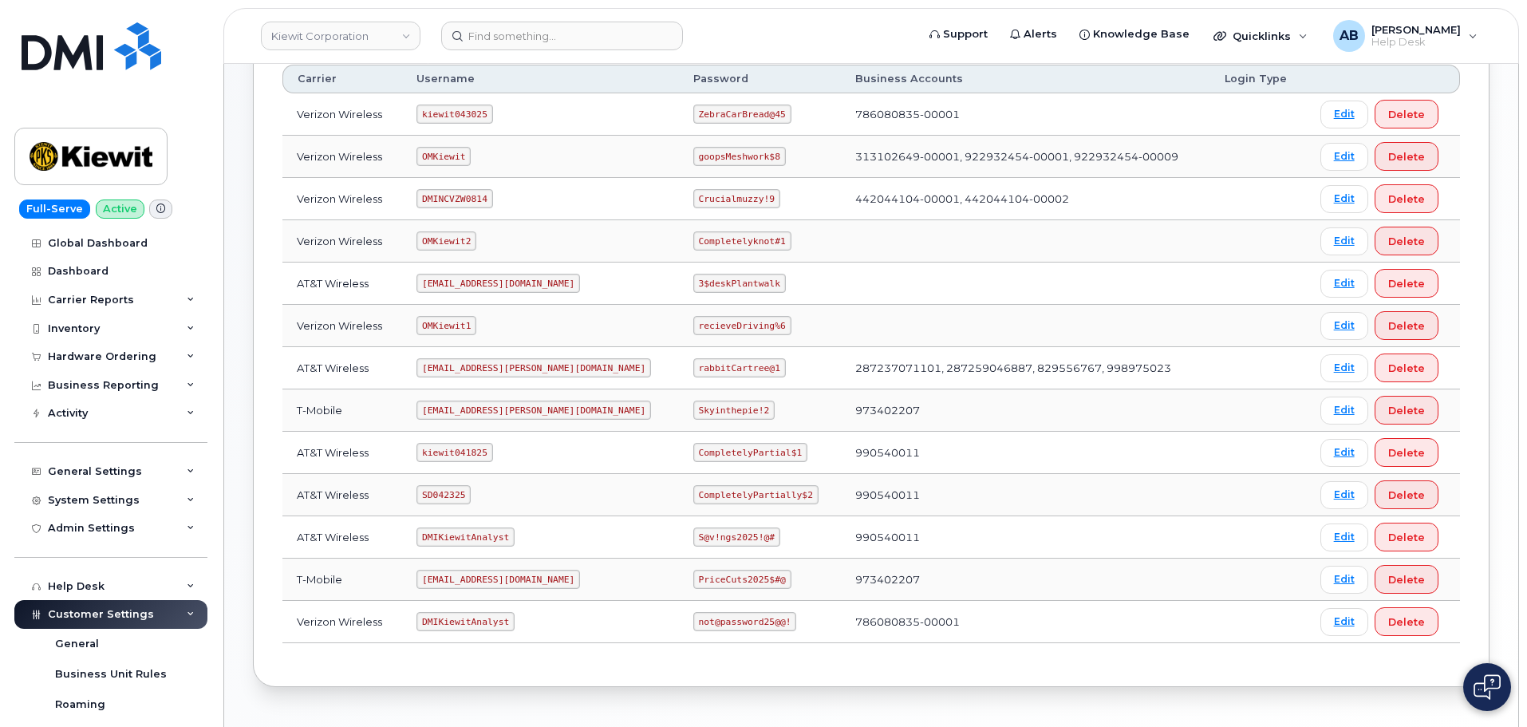
scroll to position [244, 0]
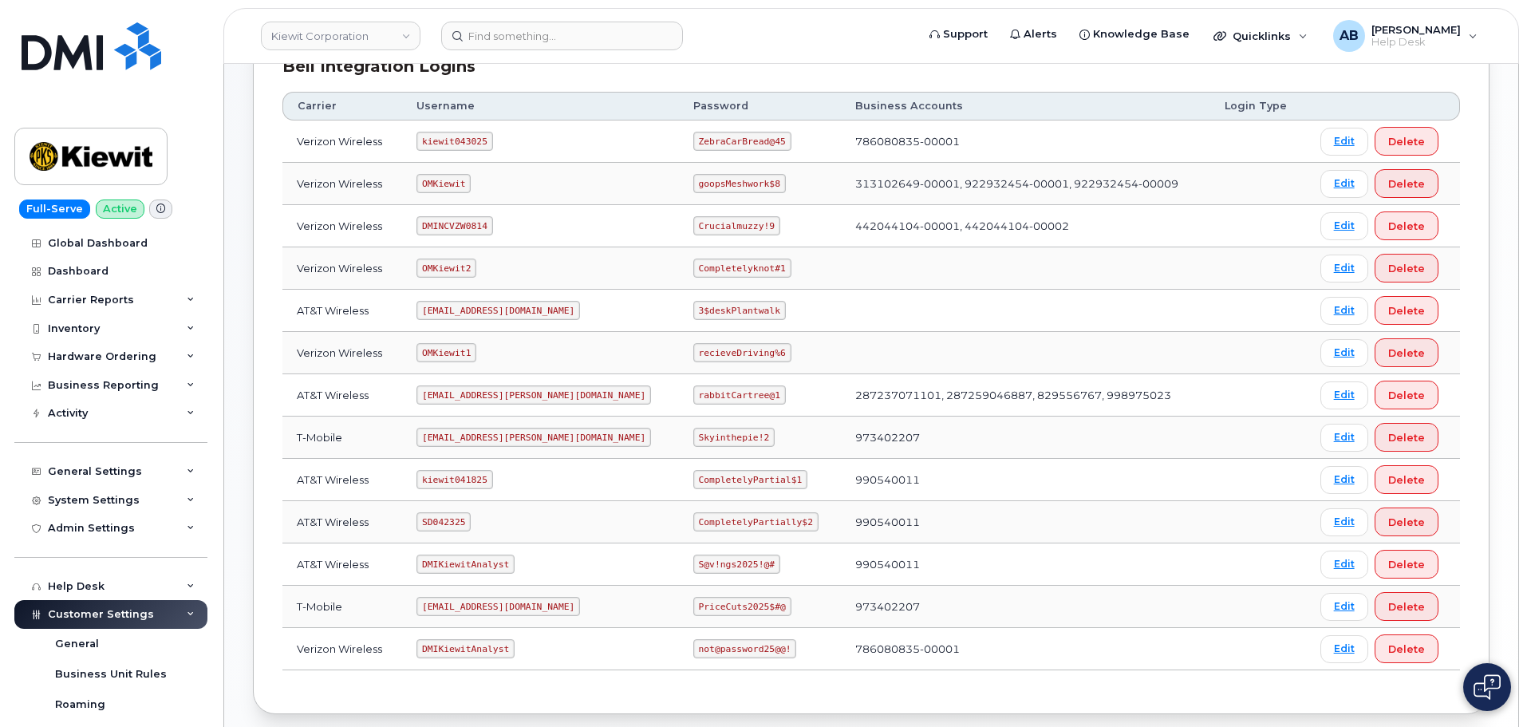
click at [470, 476] on code "kiewit041825" at bounding box center [455, 479] width 76 height 19
copy code "kiewit041825"
click at [699, 480] on code "CompletelyPartial$1" at bounding box center [750, 479] width 114 height 19
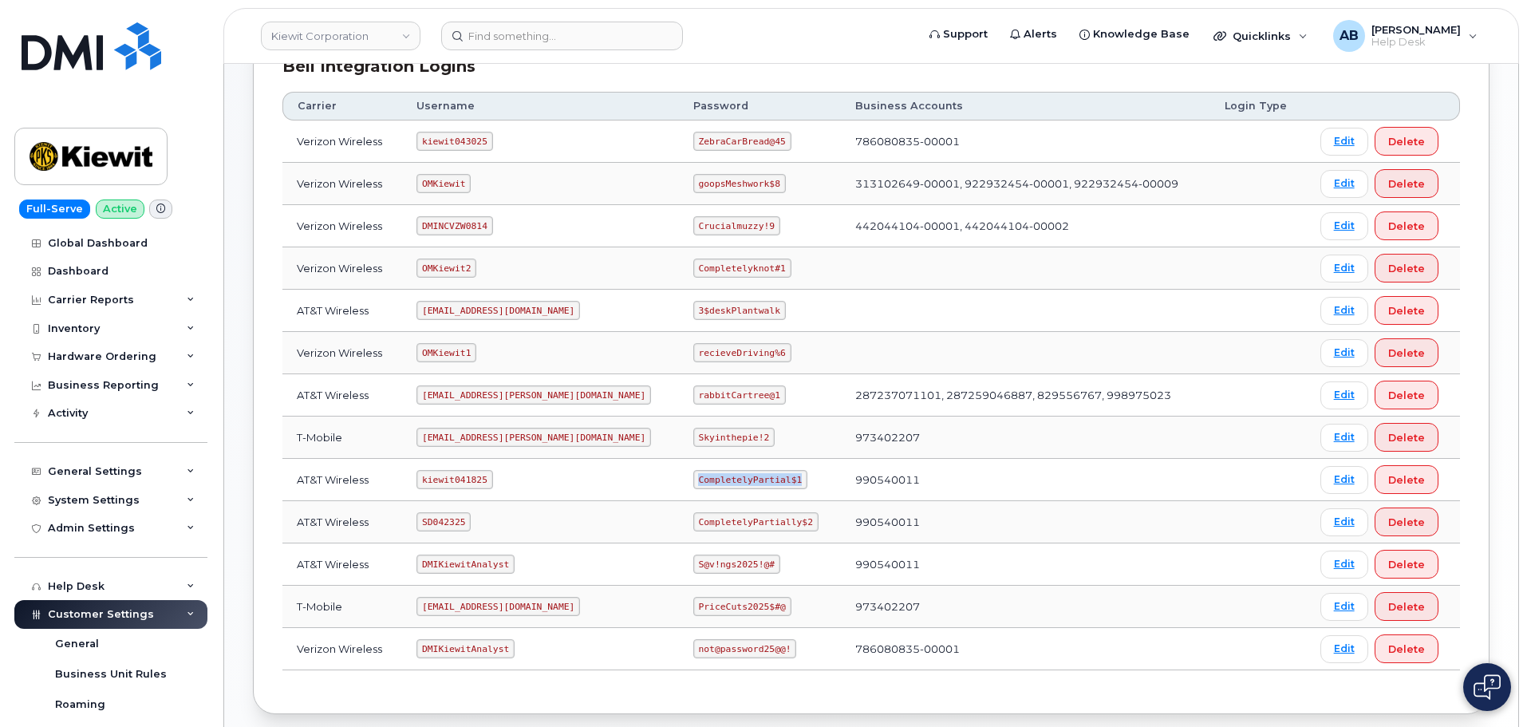
click at [699, 480] on code "CompletelyPartial$1" at bounding box center [750, 479] width 114 height 19
copy code "CompletelyPartial$1"
click at [841, 298] on td at bounding box center [1025, 311] width 369 height 42
